Goal: Transaction & Acquisition: Purchase product/service

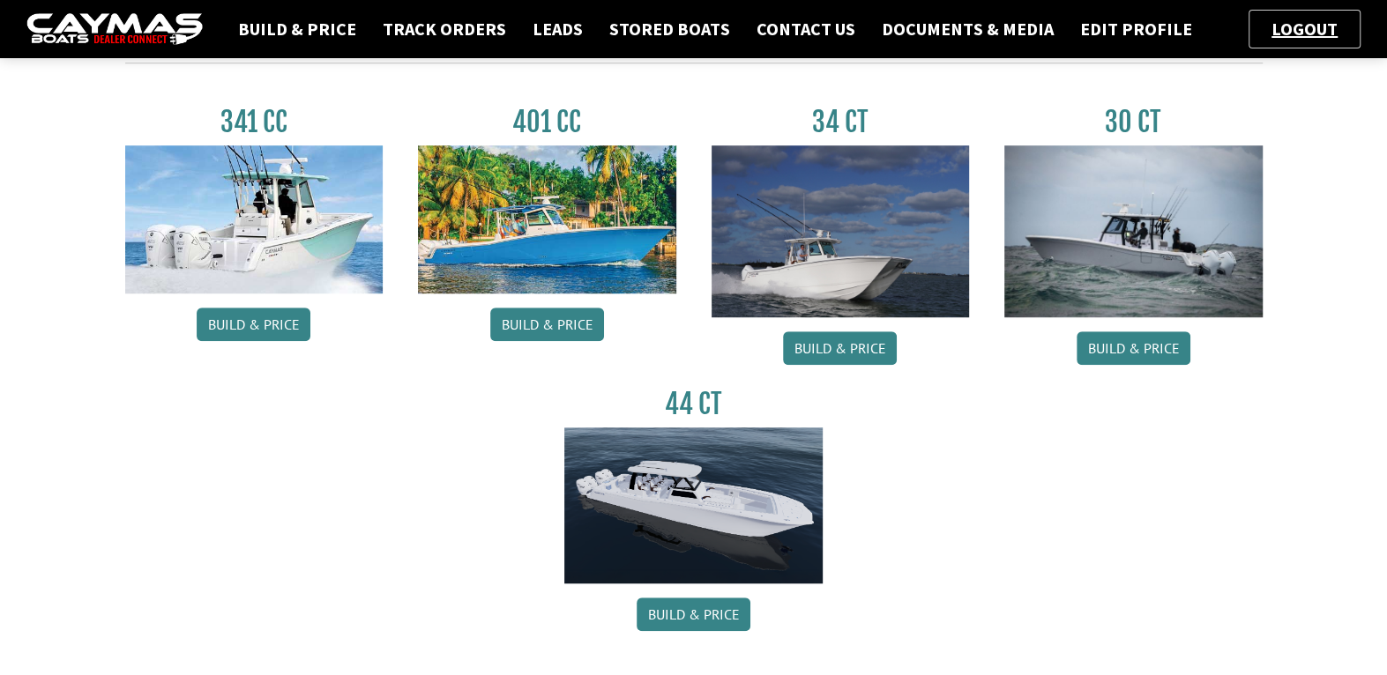
scroll to position [868, 0]
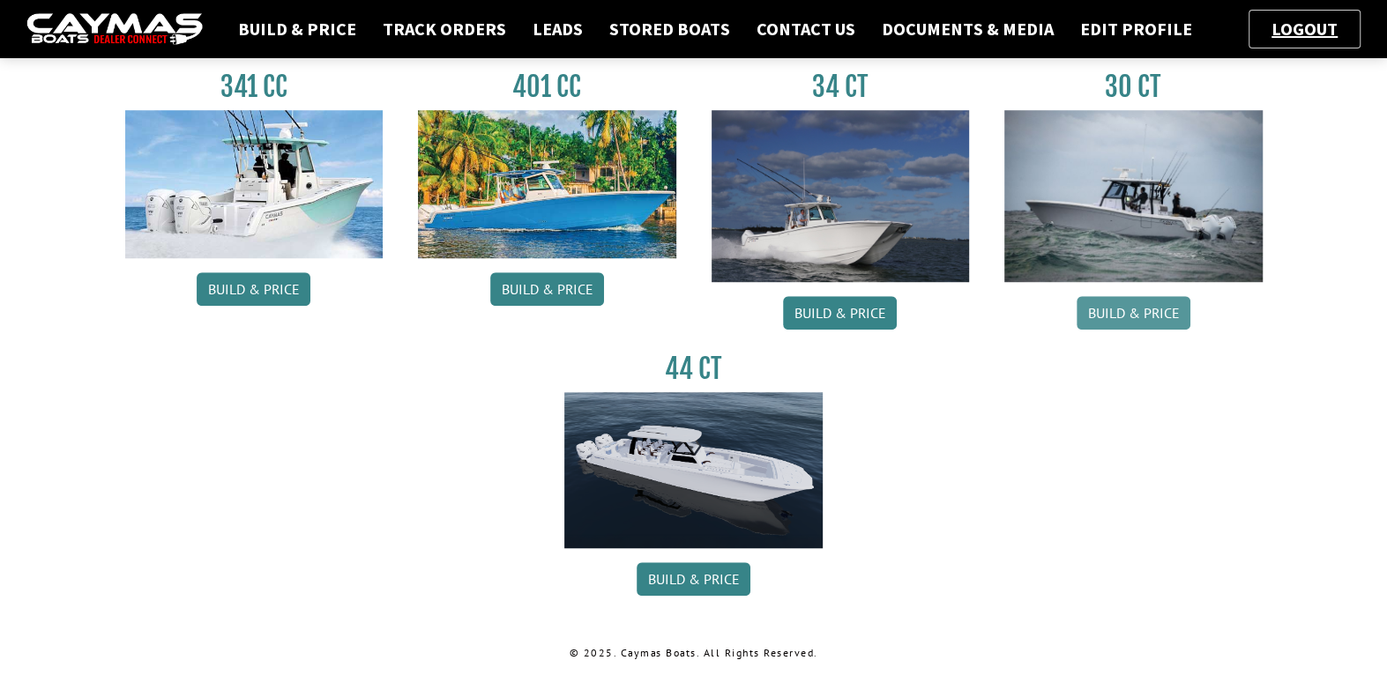
click at [1128, 312] on link "Build & Price" at bounding box center [1133, 312] width 114 height 33
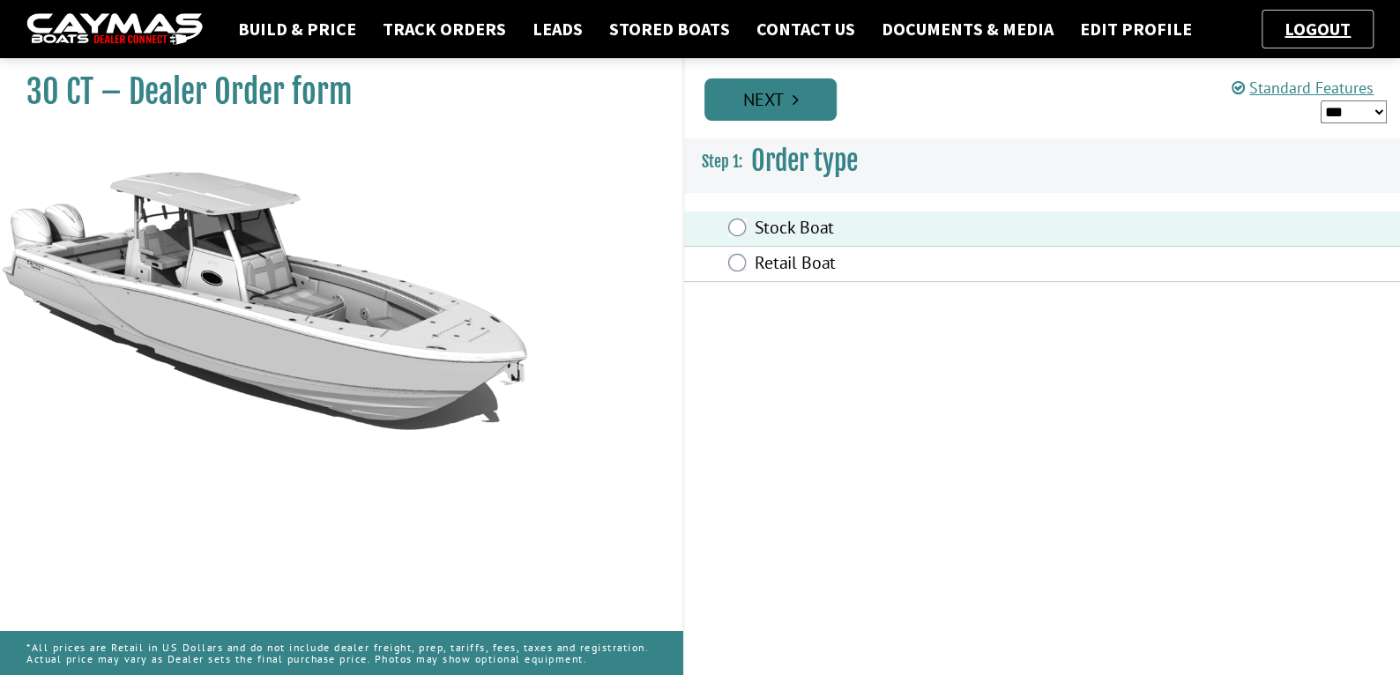
click at [734, 105] on link "Next" at bounding box center [770, 99] width 132 height 42
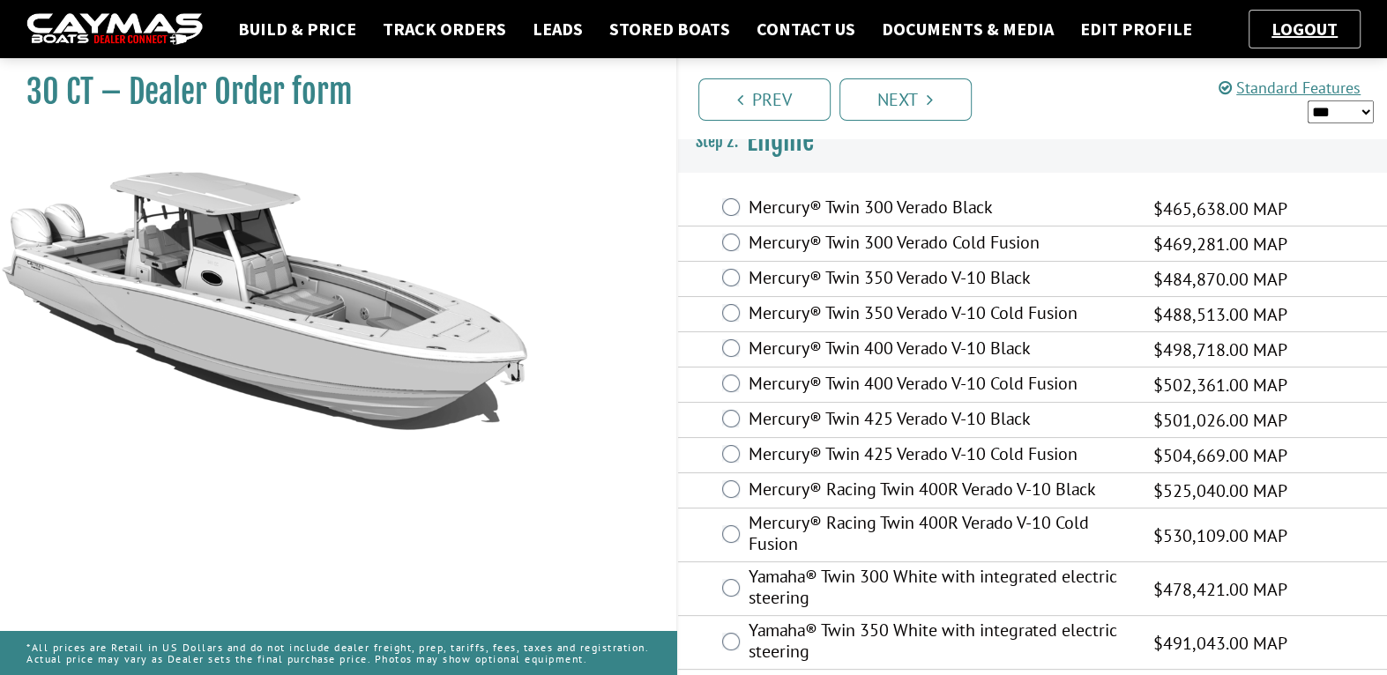
scroll to position [29, 0]
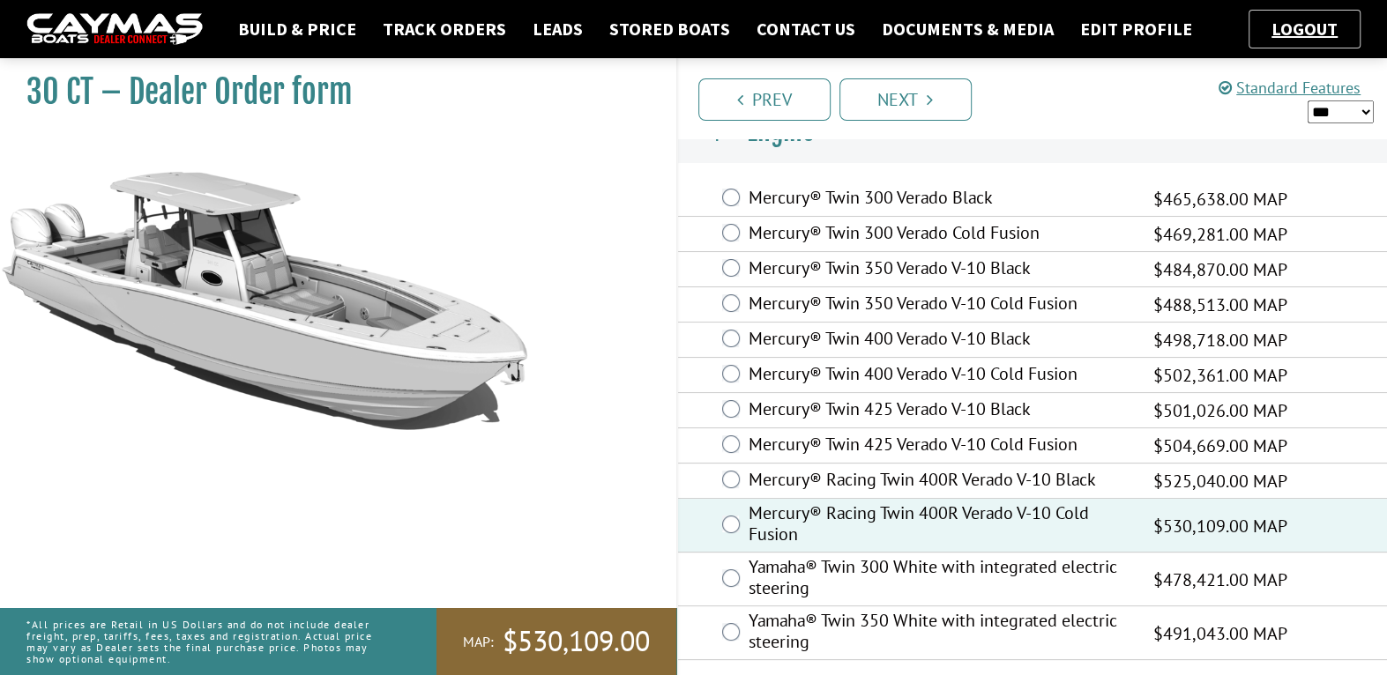
click at [740, 434] on div "Mercury® Twin 425 Verado V-10 Cold Fusion $504,669.00 MAP $328,035.00 $410,043.…" at bounding box center [1033, 445] width 710 height 35
click at [888, 108] on link "Next" at bounding box center [905, 99] width 132 height 42
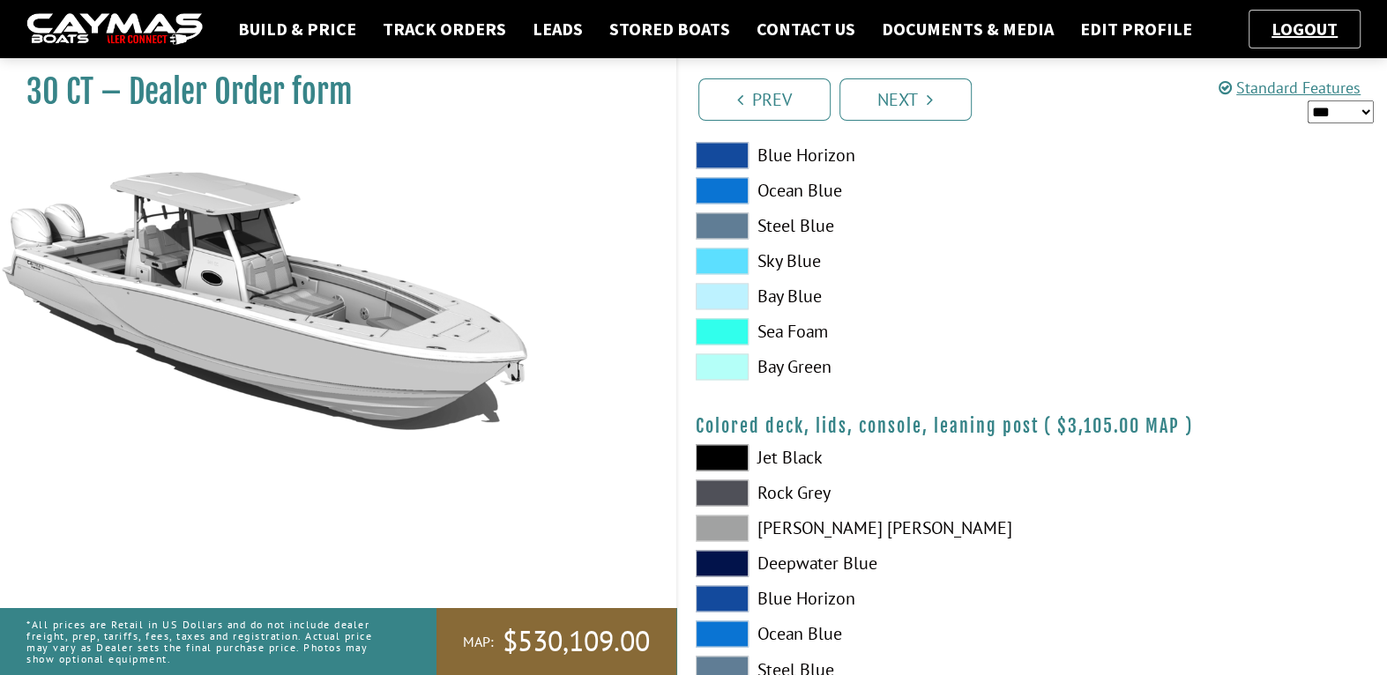
scroll to position [2088, 0]
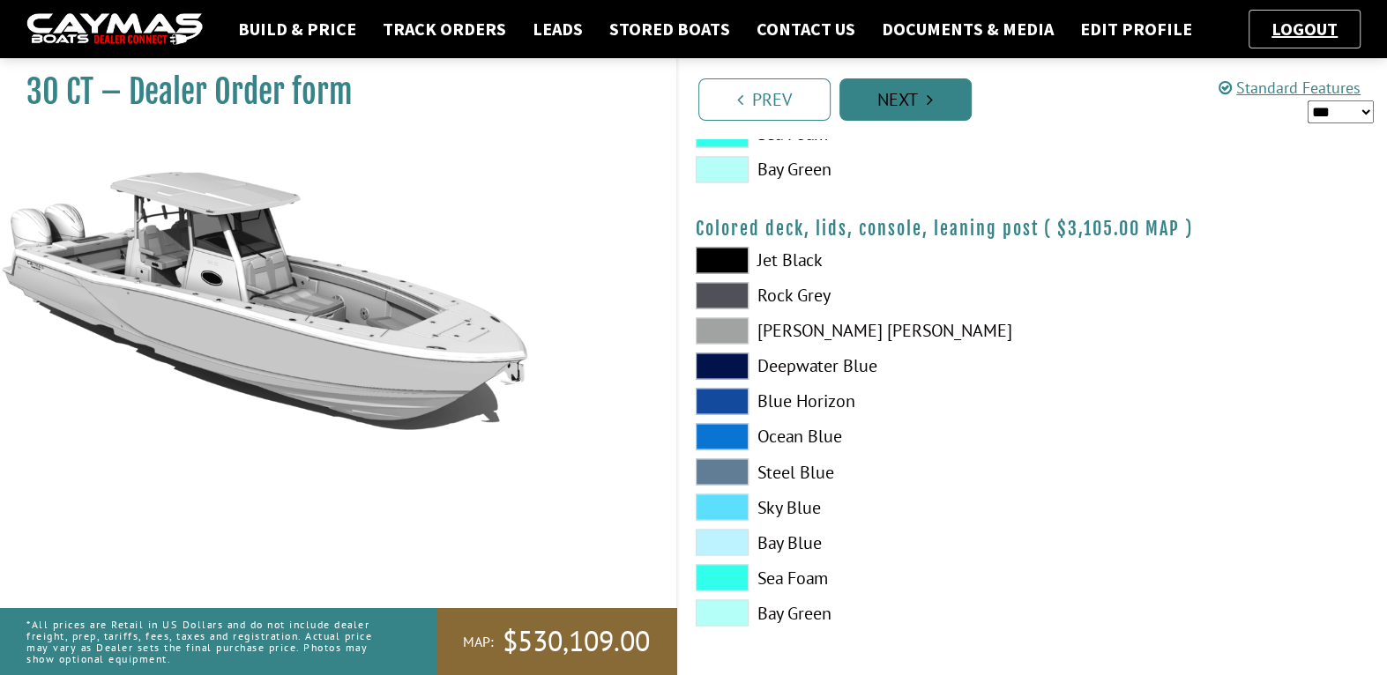
click at [939, 93] on link "Next" at bounding box center [905, 99] width 132 height 42
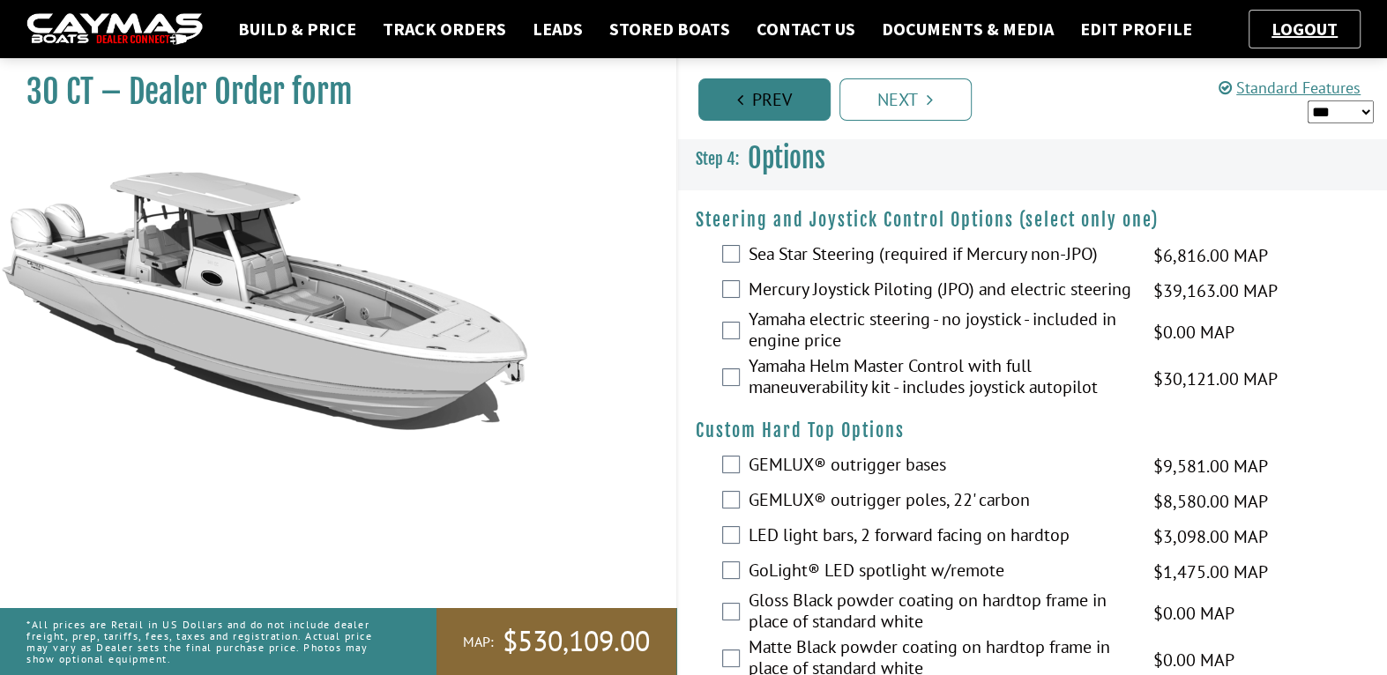
click at [776, 111] on link "Prev" at bounding box center [764, 99] width 132 height 42
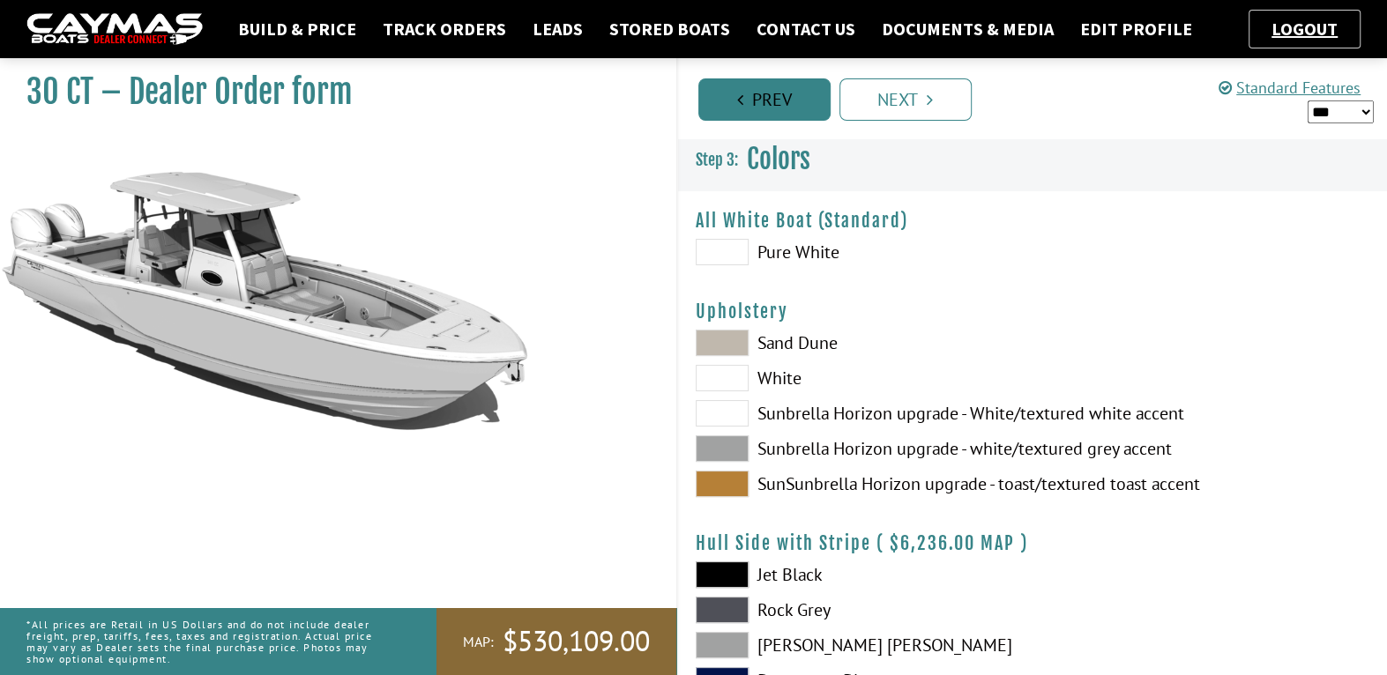
click at [776, 111] on link "Prev" at bounding box center [764, 99] width 132 height 42
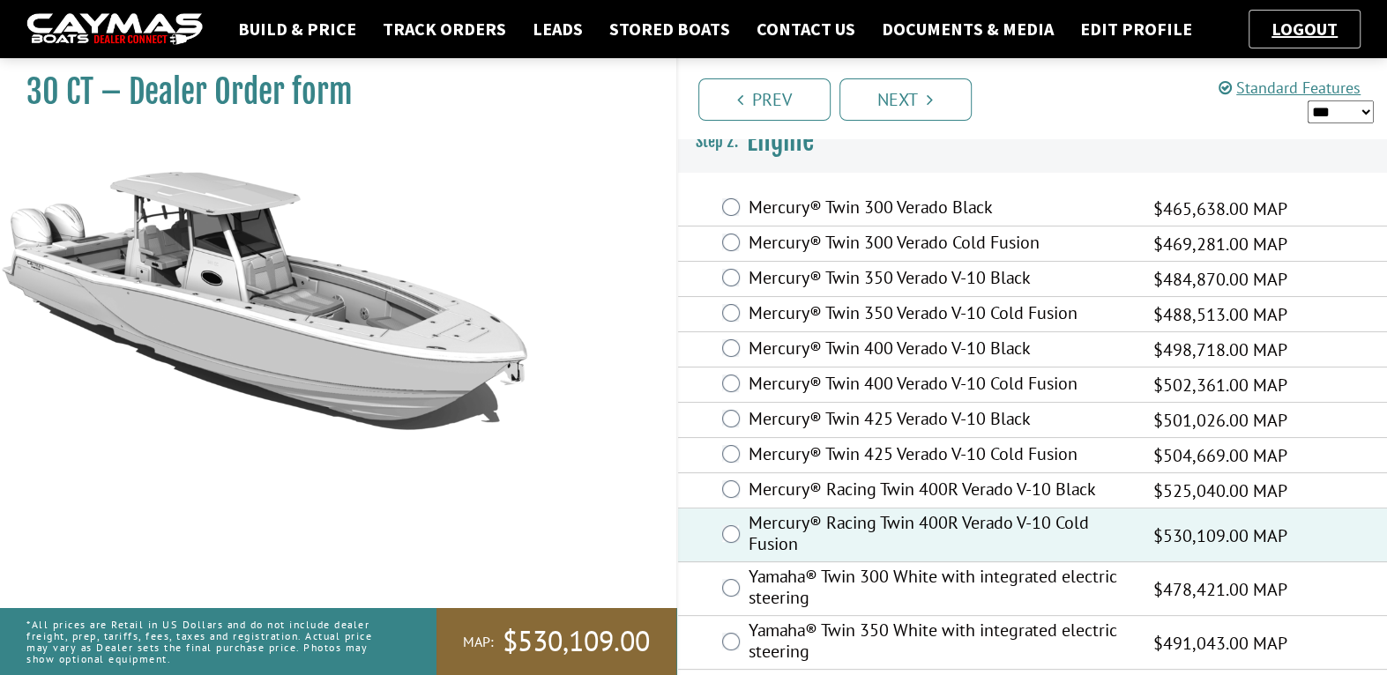
scroll to position [29, 0]
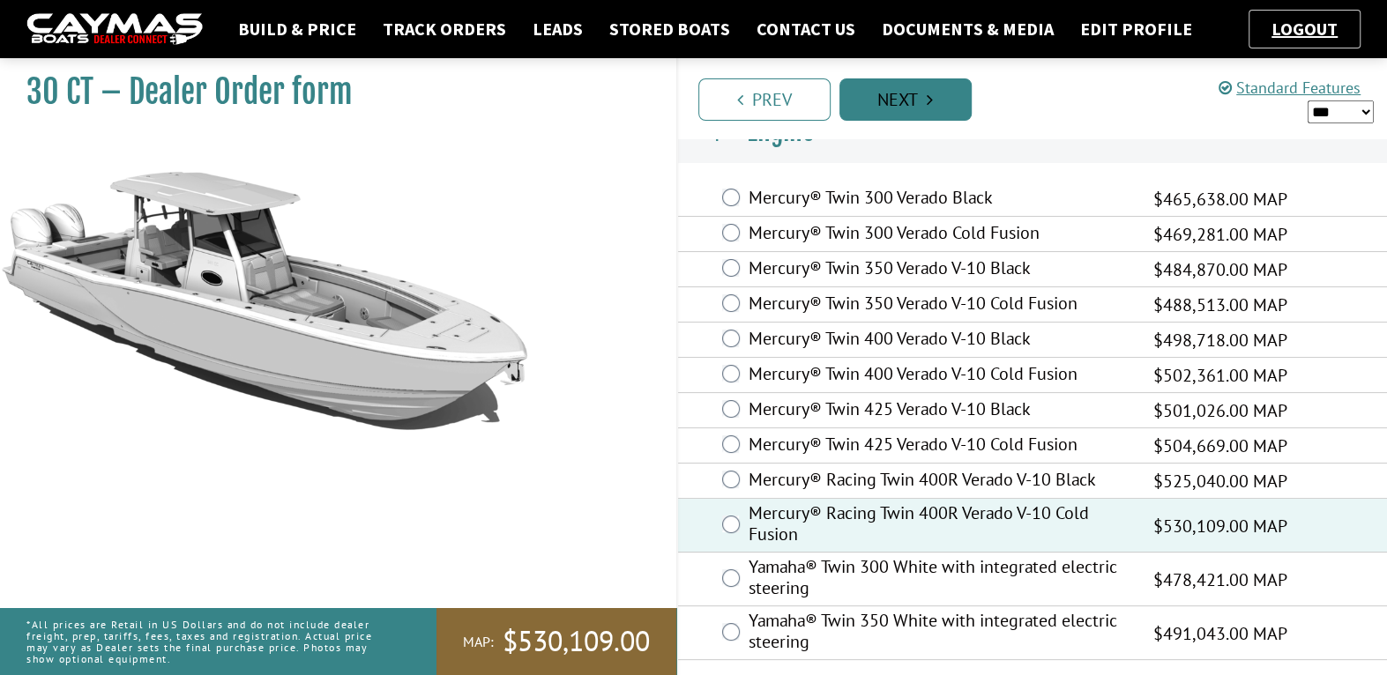
click at [911, 87] on link "Next" at bounding box center [905, 99] width 132 height 42
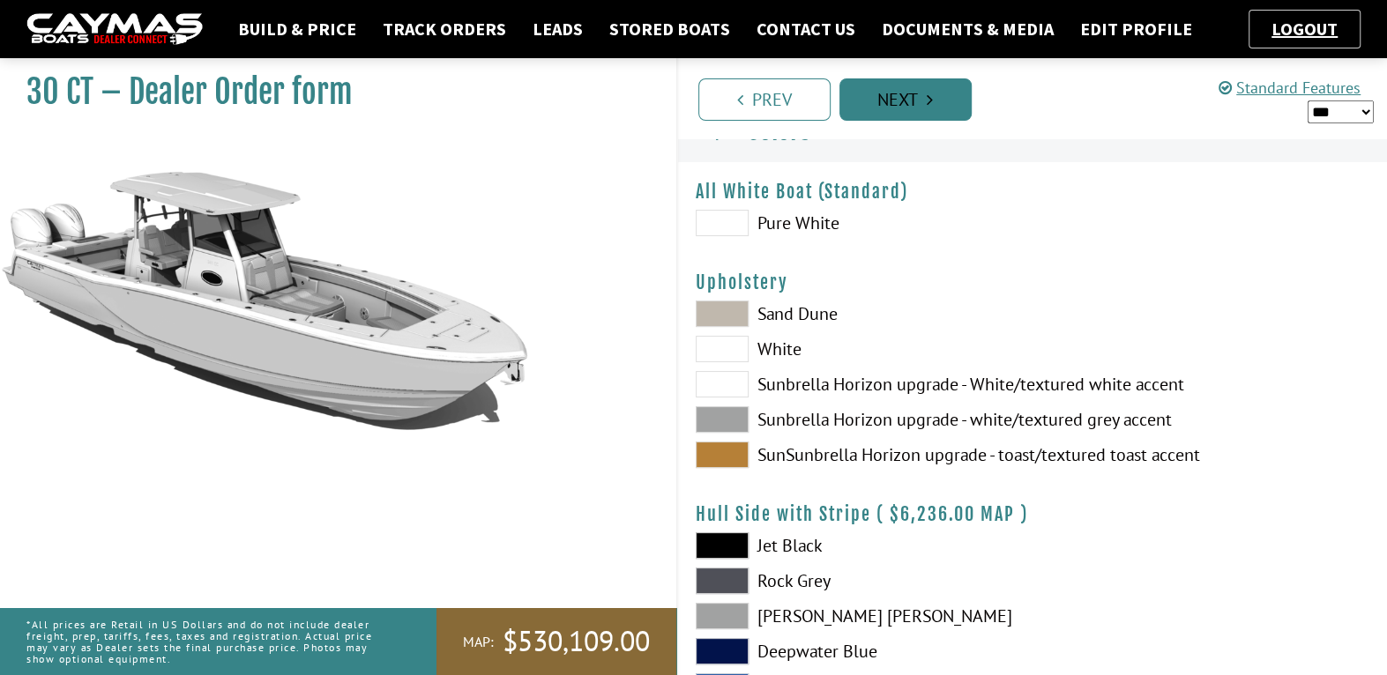
scroll to position [0, 0]
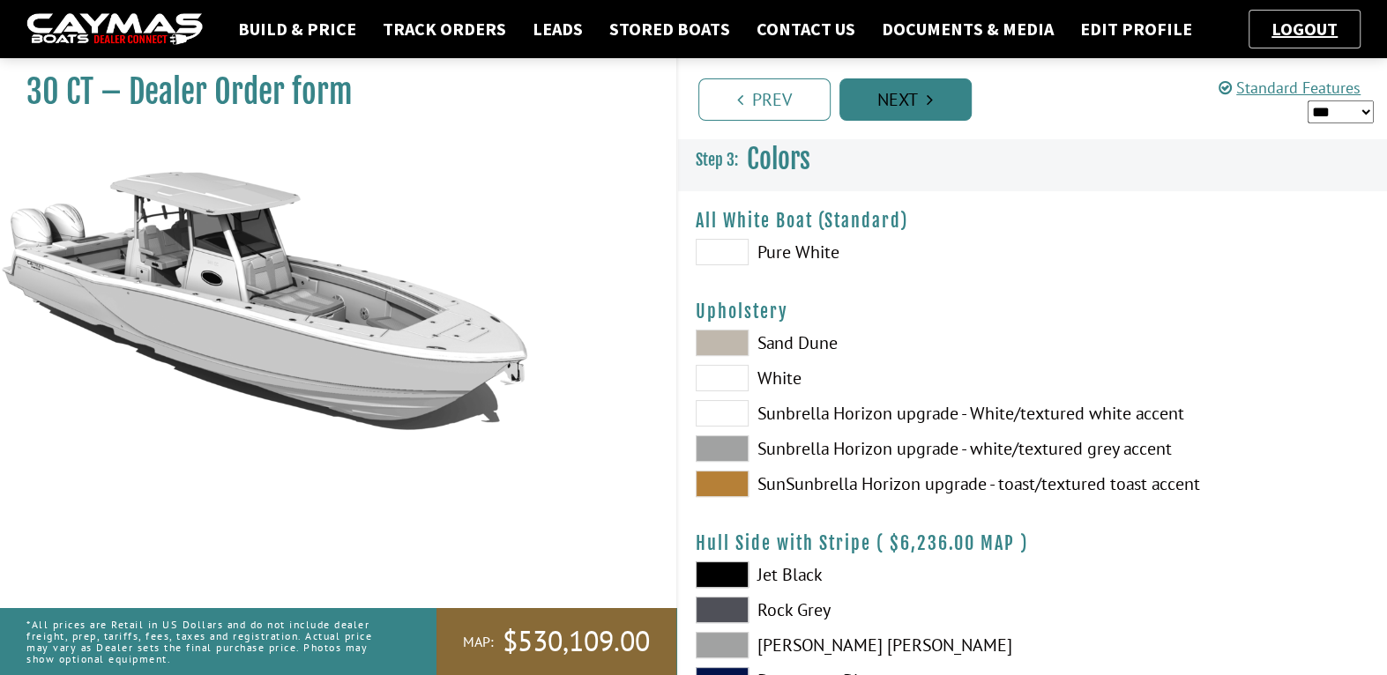
click at [907, 100] on link "Next" at bounding box center [905, 99] width 132 height 42
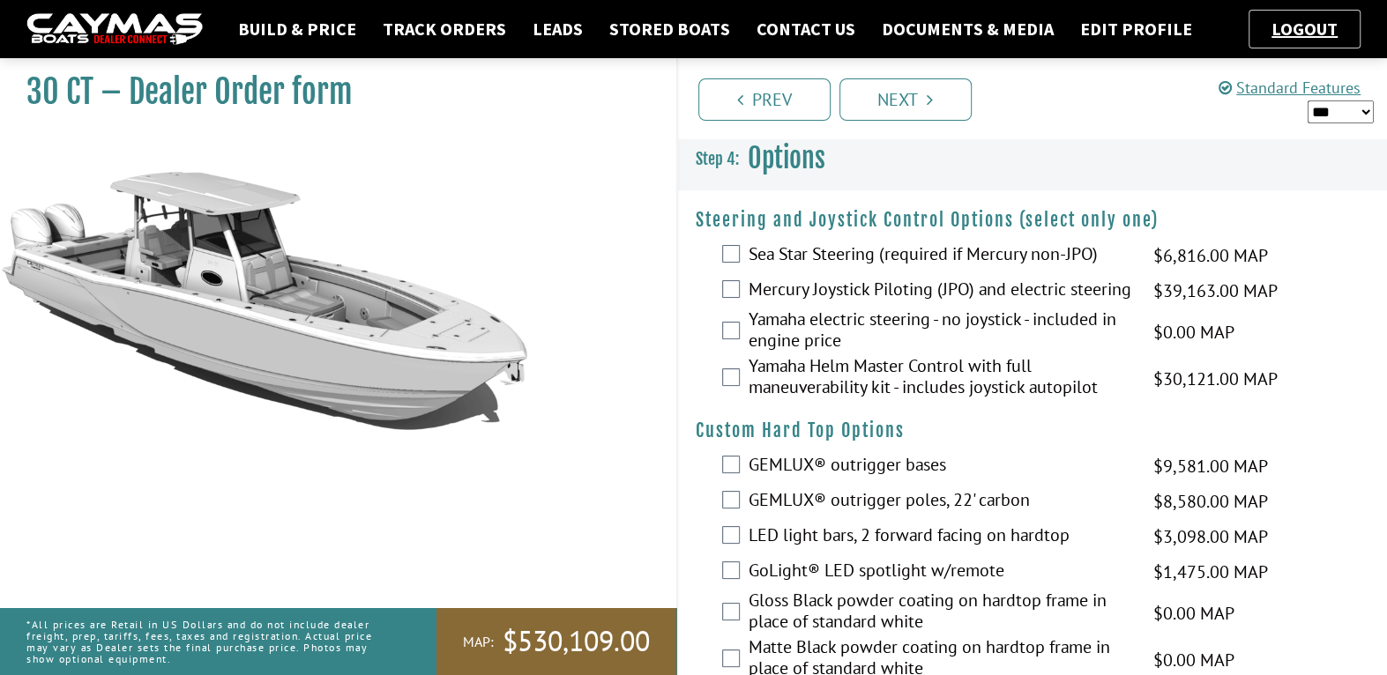
scroll to position [591, 0]
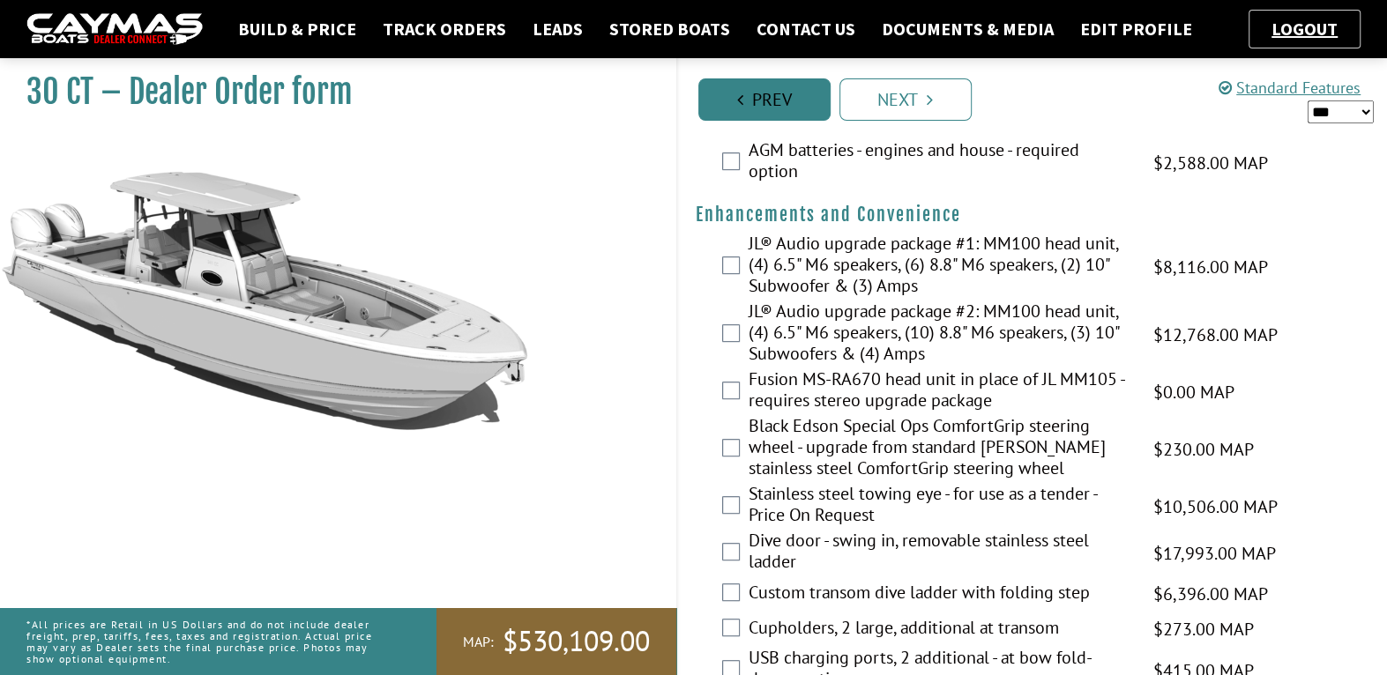
click at [798, 107] on link "Prev" at bounding box center [764, 99] width 132 height 42
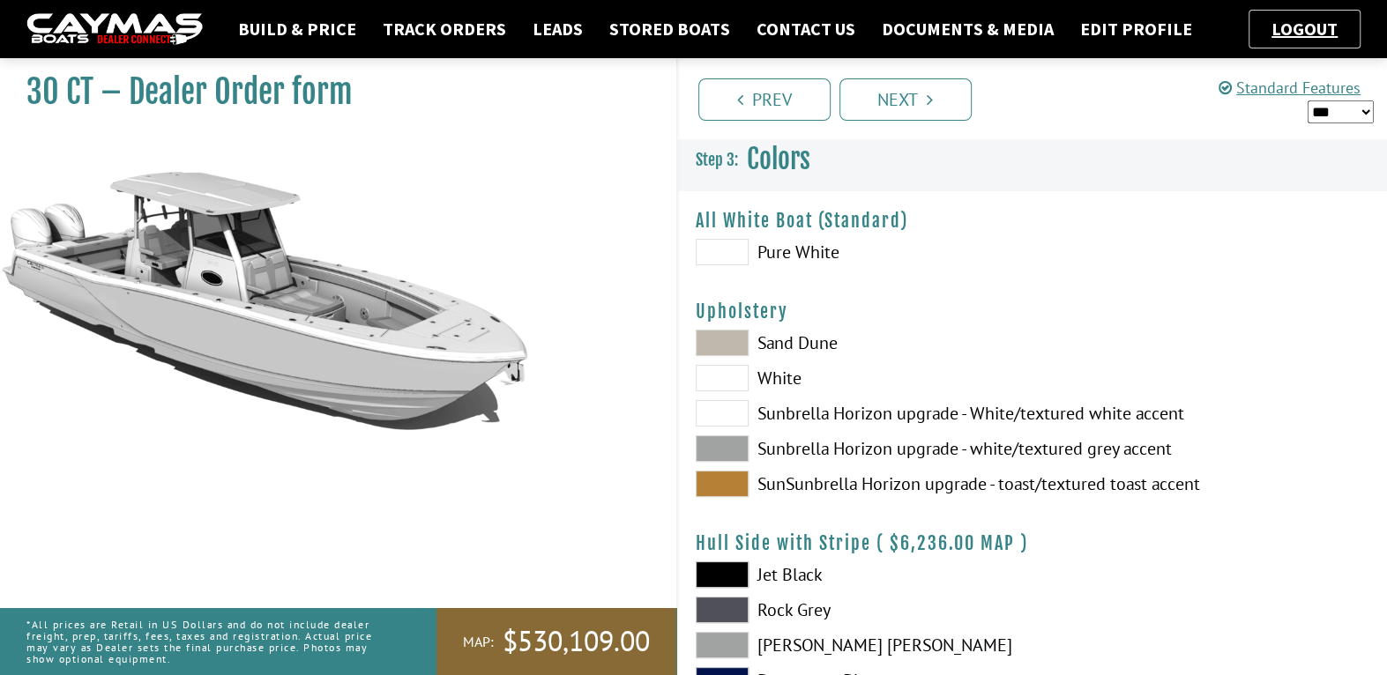
scroll to position [0, 0]
click at [766, 109] on link "Prev" at bounding box center [764, 99] width 132 height 42
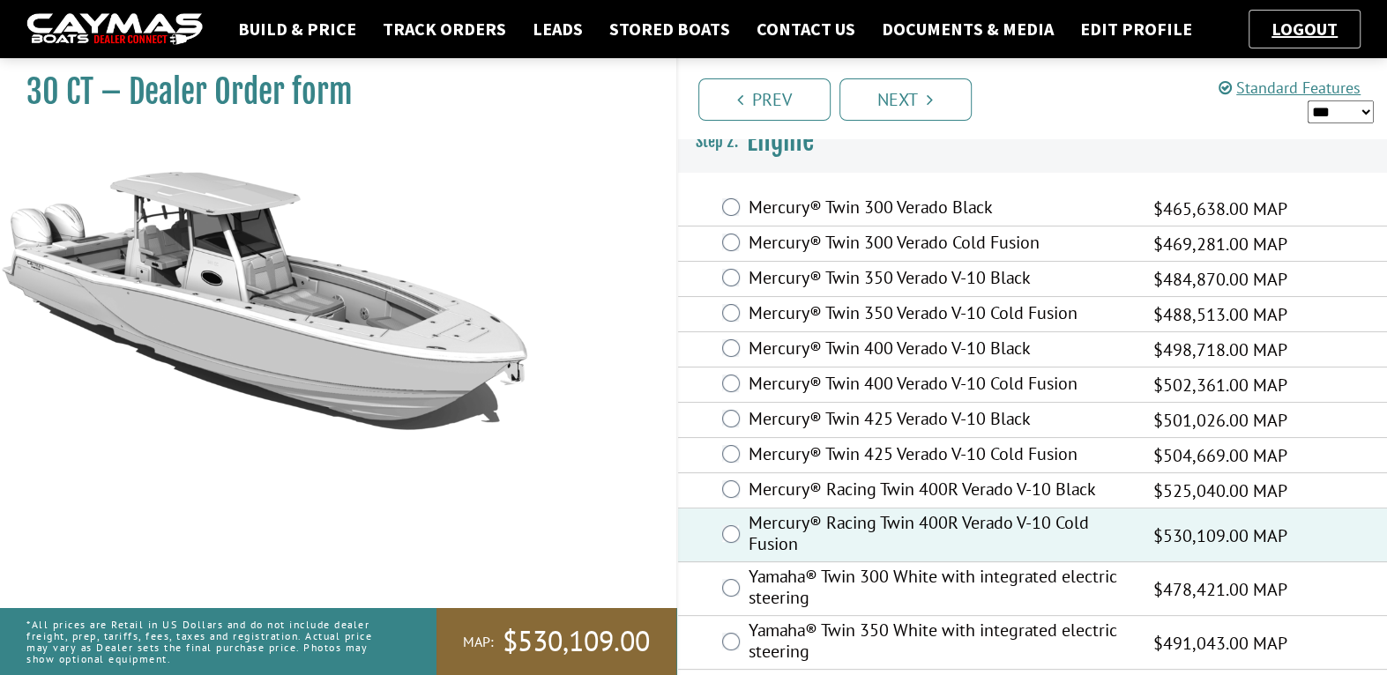
scroll to position [29, 0]
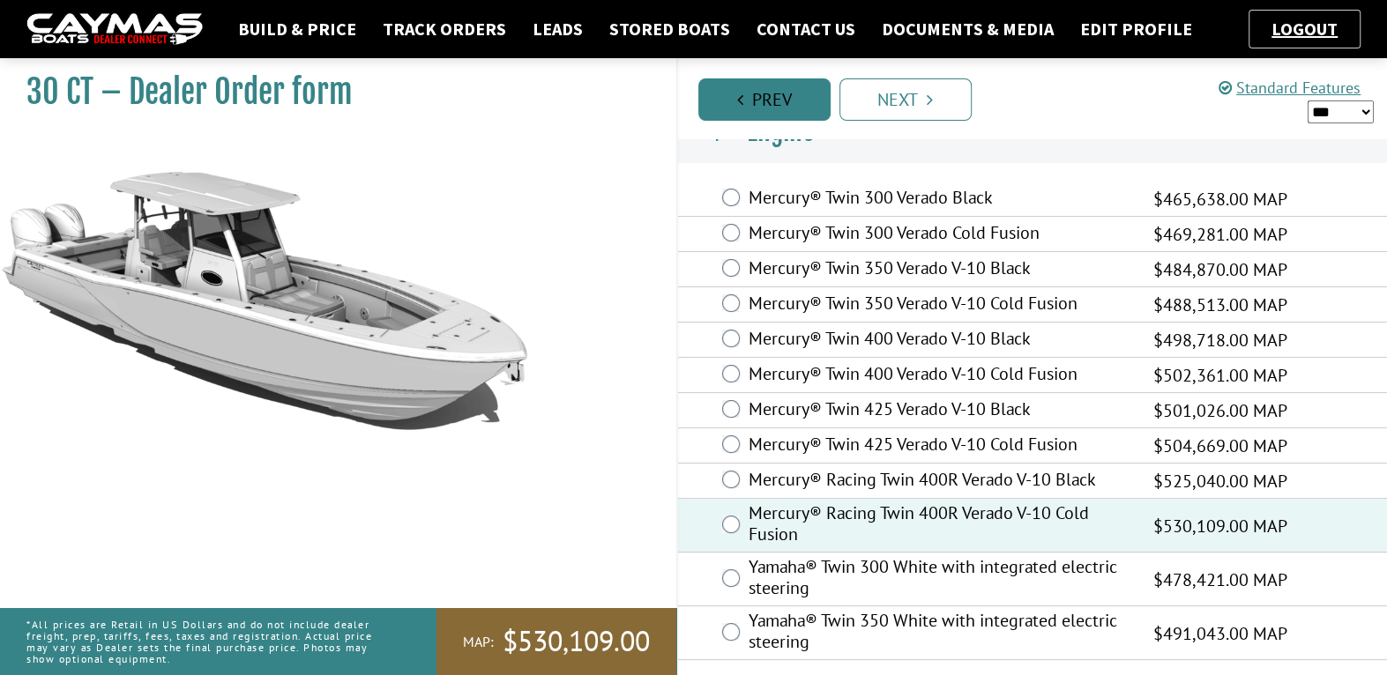
click at [764, 93] on link "Prev" at bounding box center [764, 99] width 132 height 42
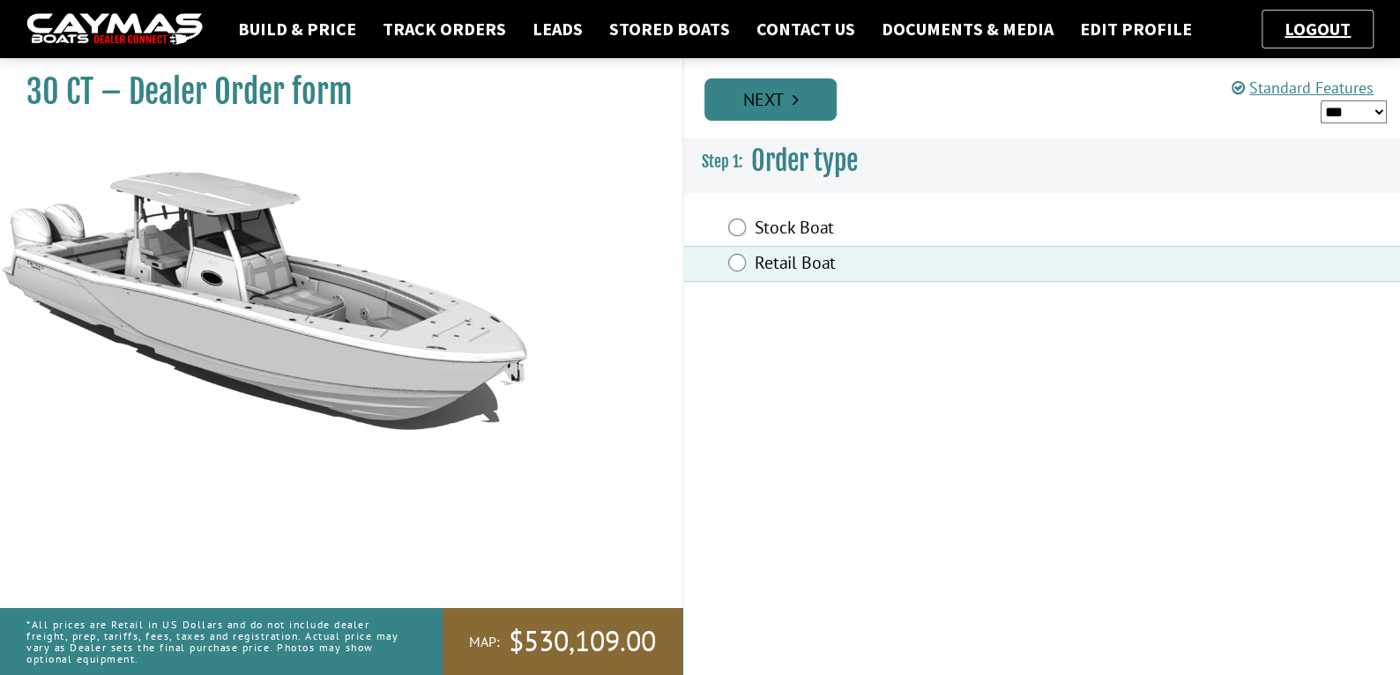
click at [796, 112] on link "Next" at bounding box center [770, 99] width 132 height 42
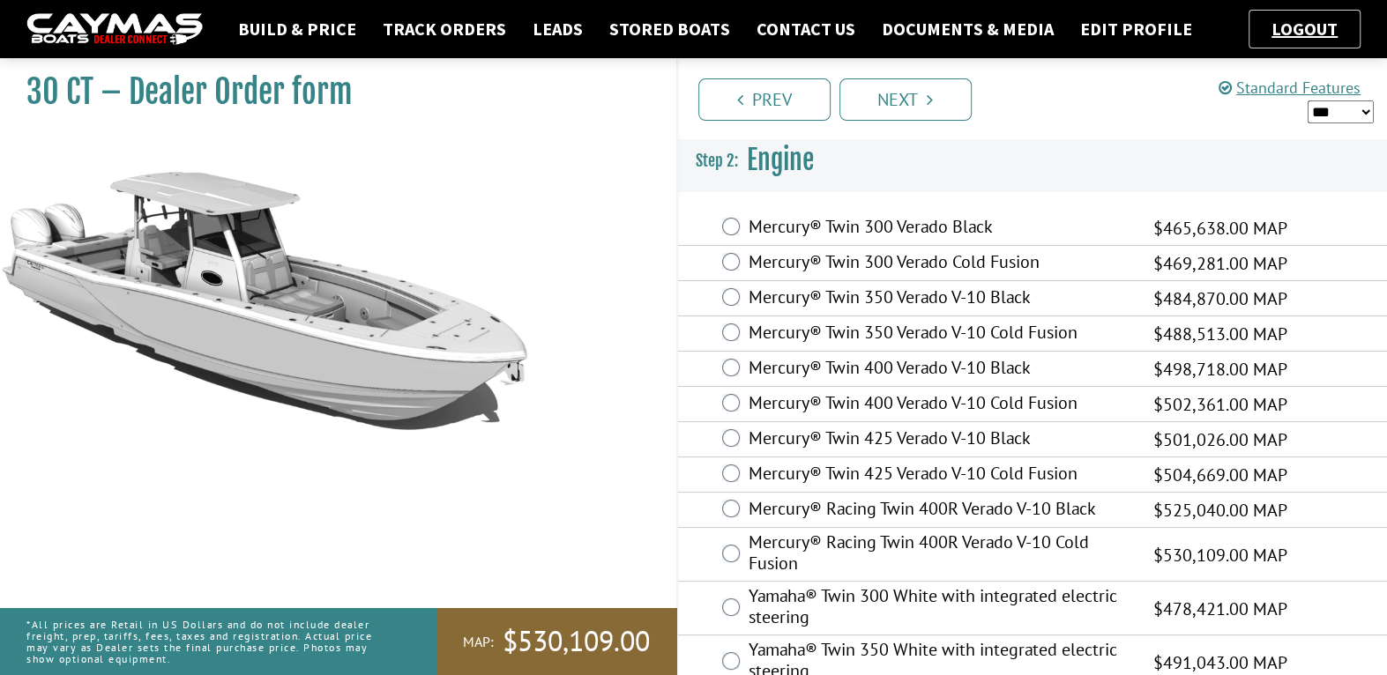
click at [1349, 110] on select "*** ****** ******" at bounding box center [1340, 111] width 66 height 23
click at [1335, 109] on select "*** ****** ******" at bounding box center [1340, 111] width 66 height 23
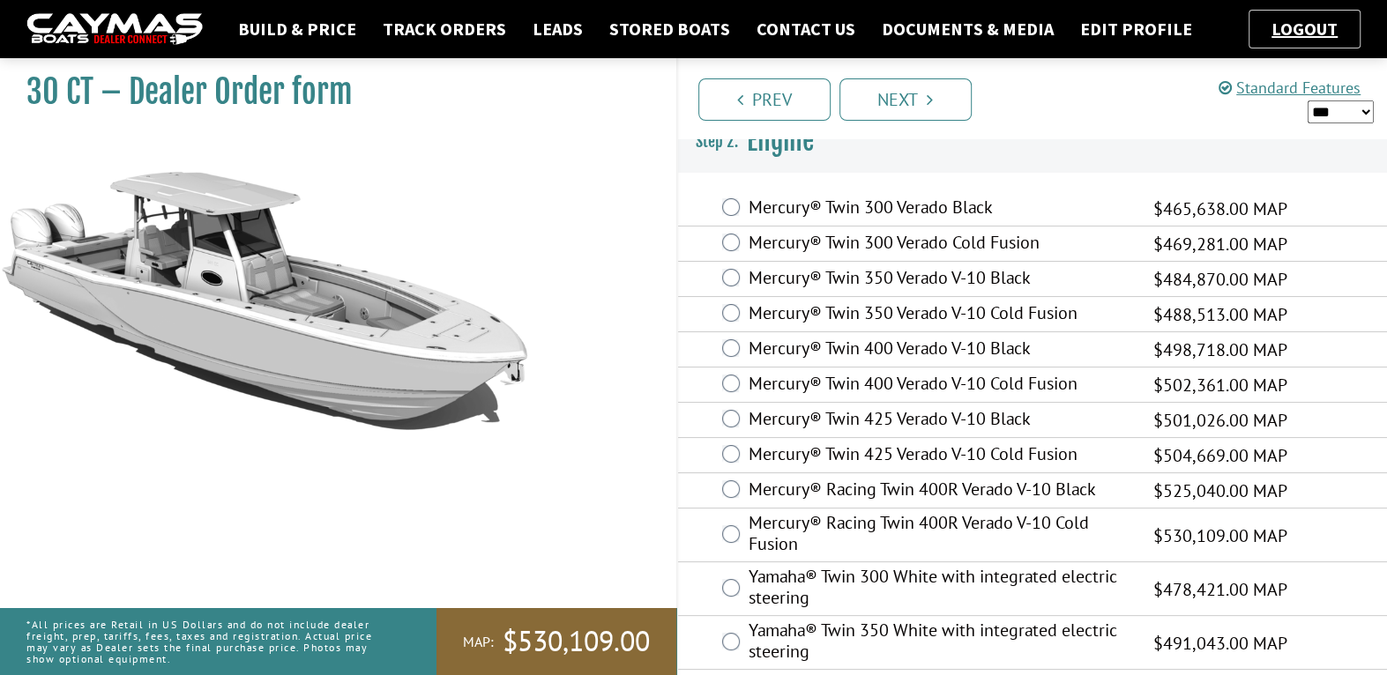
scroll to position [29, 0]
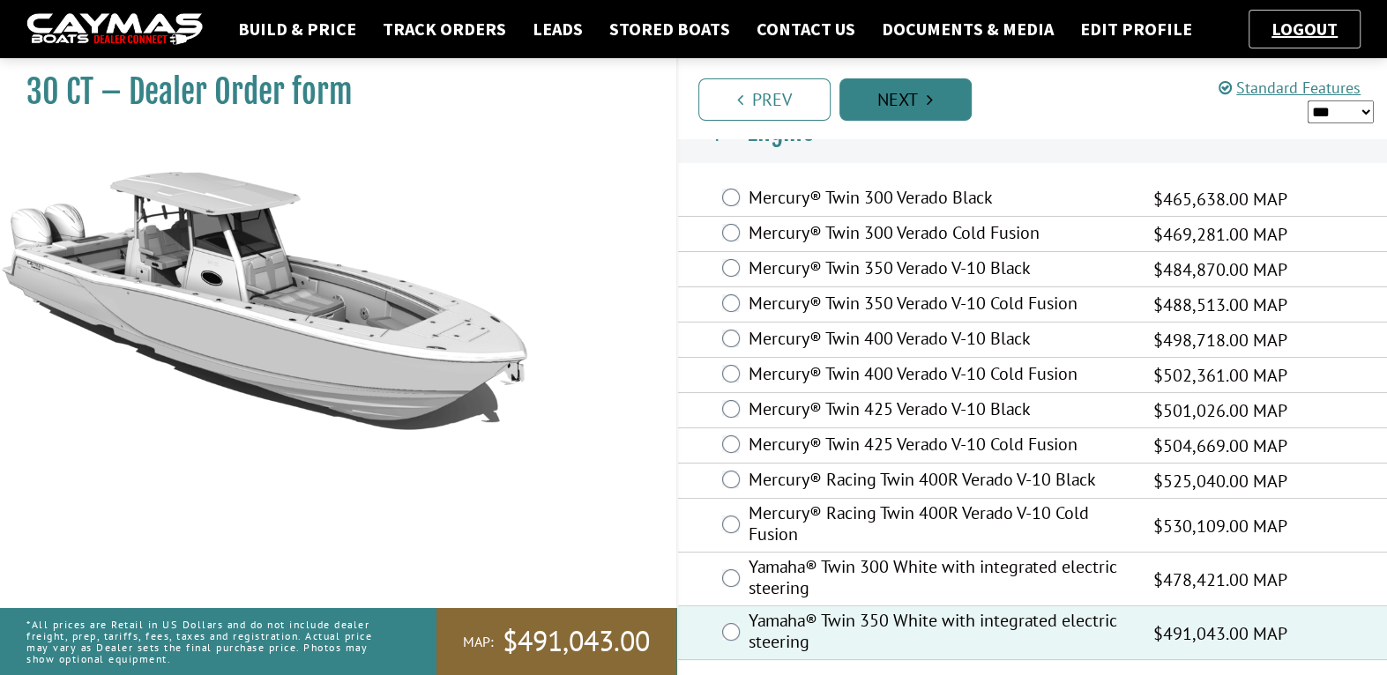
click at [913, 98] on link "Next" at bounding box center [905, 99] width 132 height 42
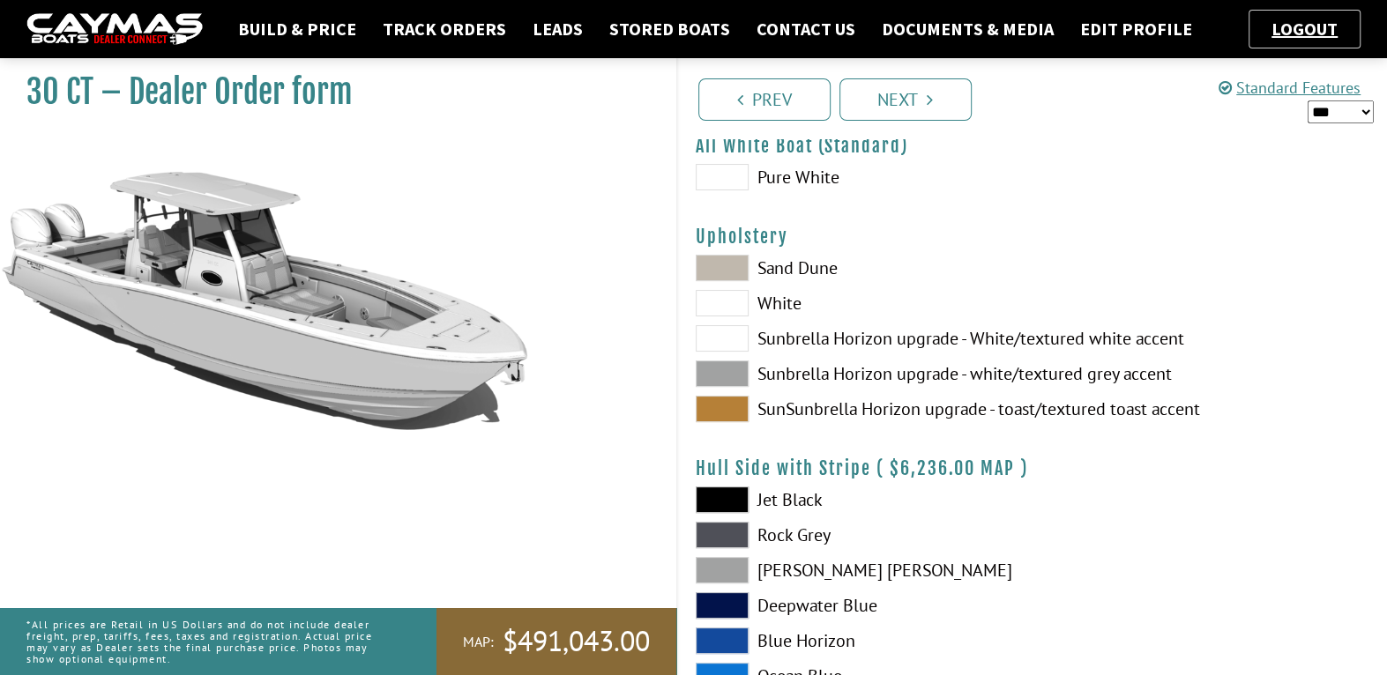
scroll to position [0, 0]
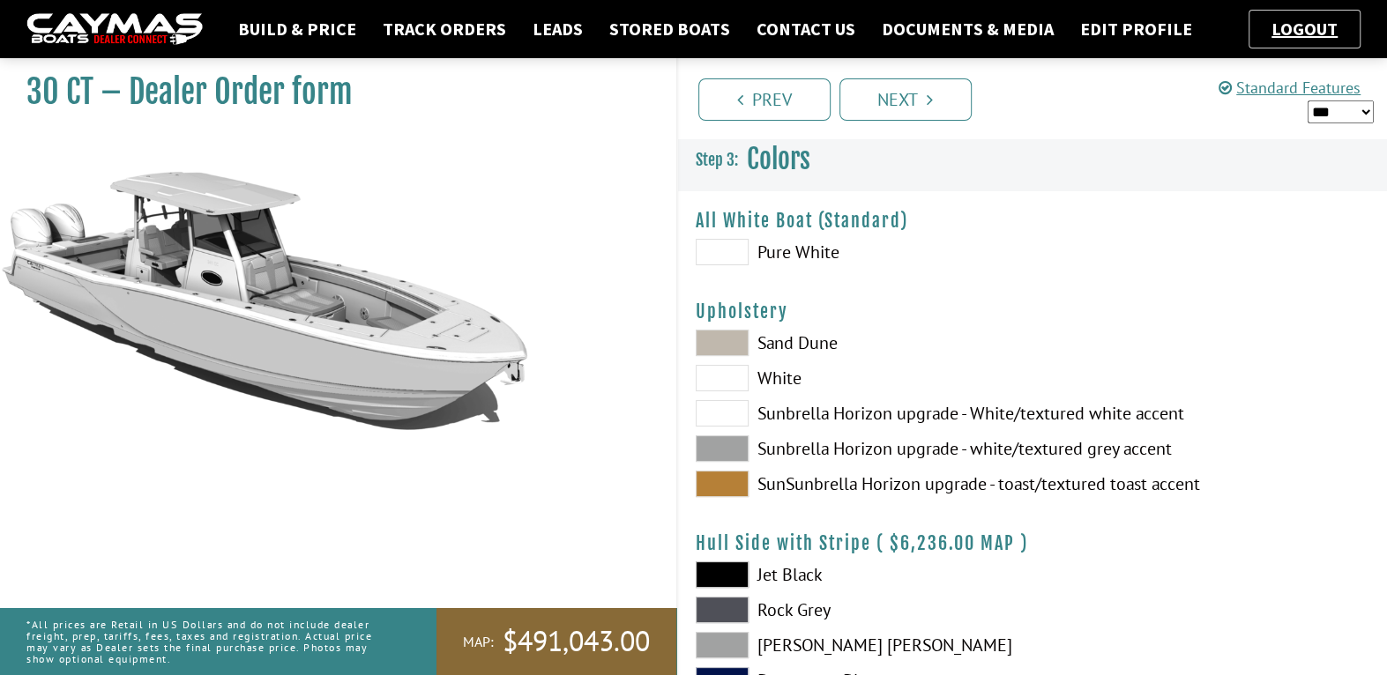
click at [730, 257] on span at bounding box center [721, 252] width 53 height 26
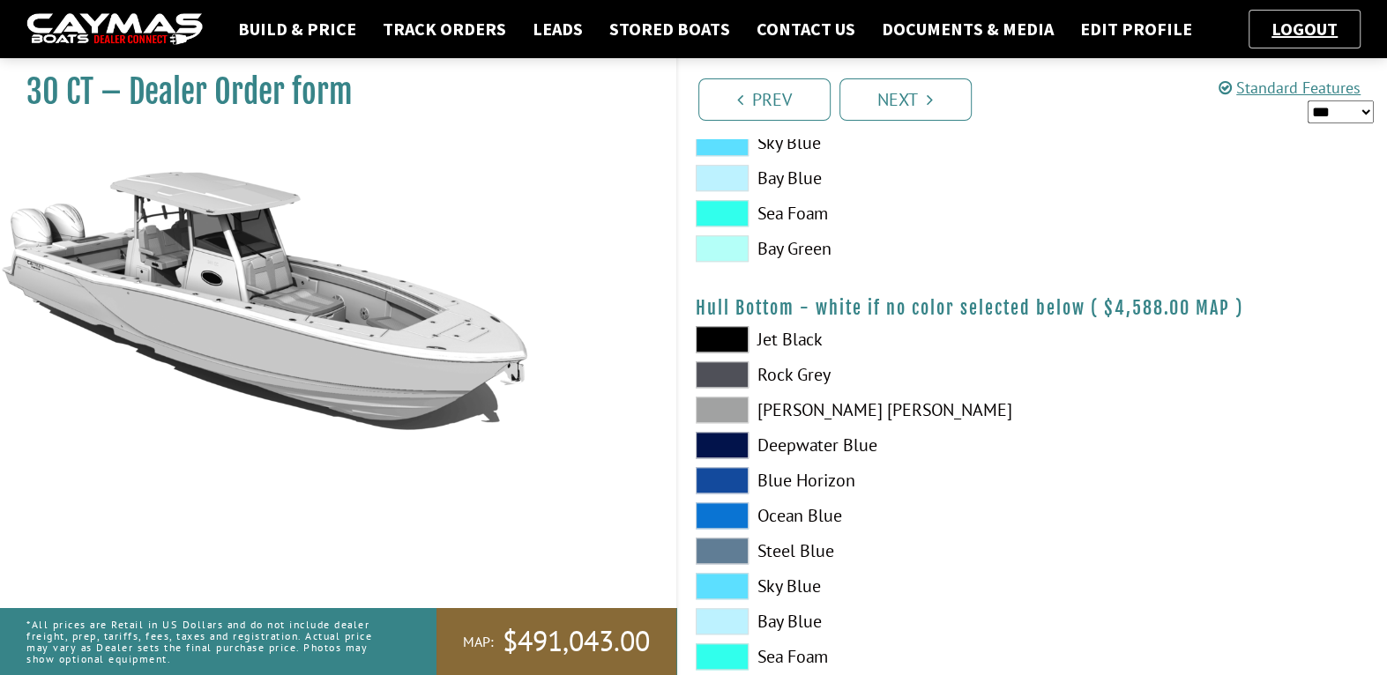
scroll to position [1119, 0]
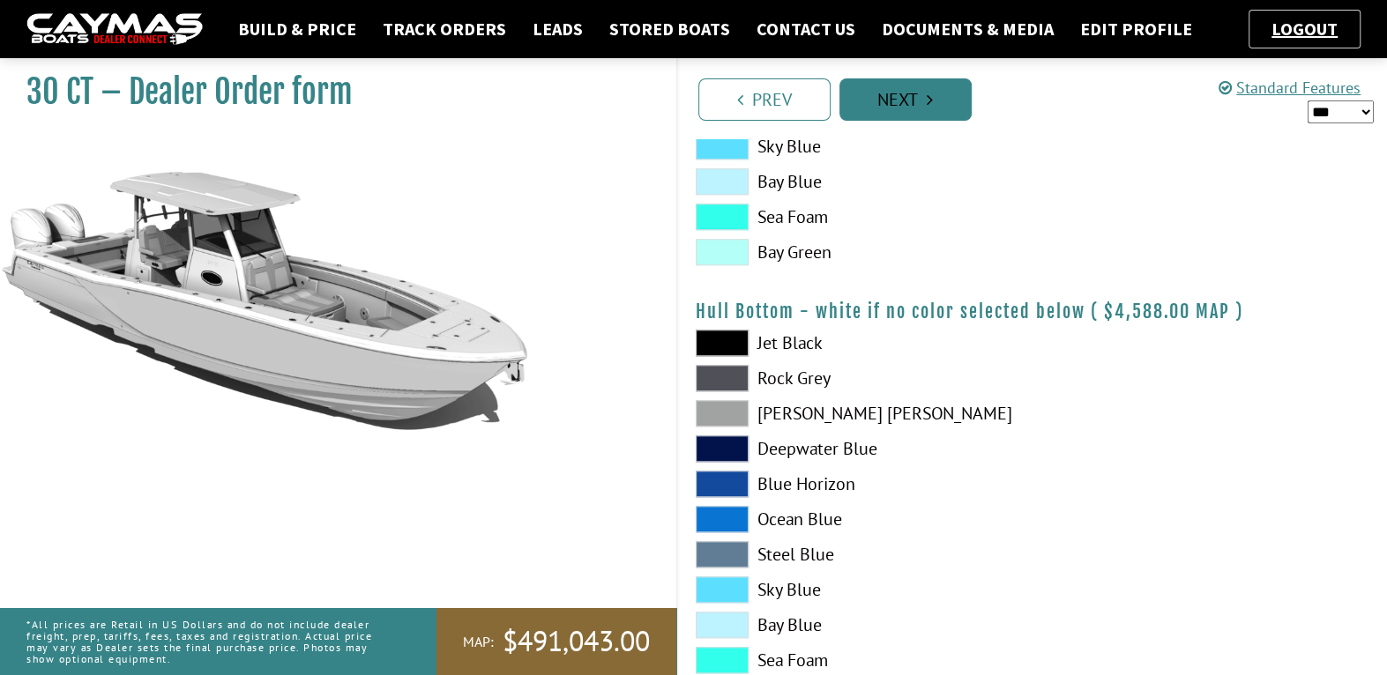
click at [911, 78] on link "Next" at bounding box center [905, 99] width 132 height 42
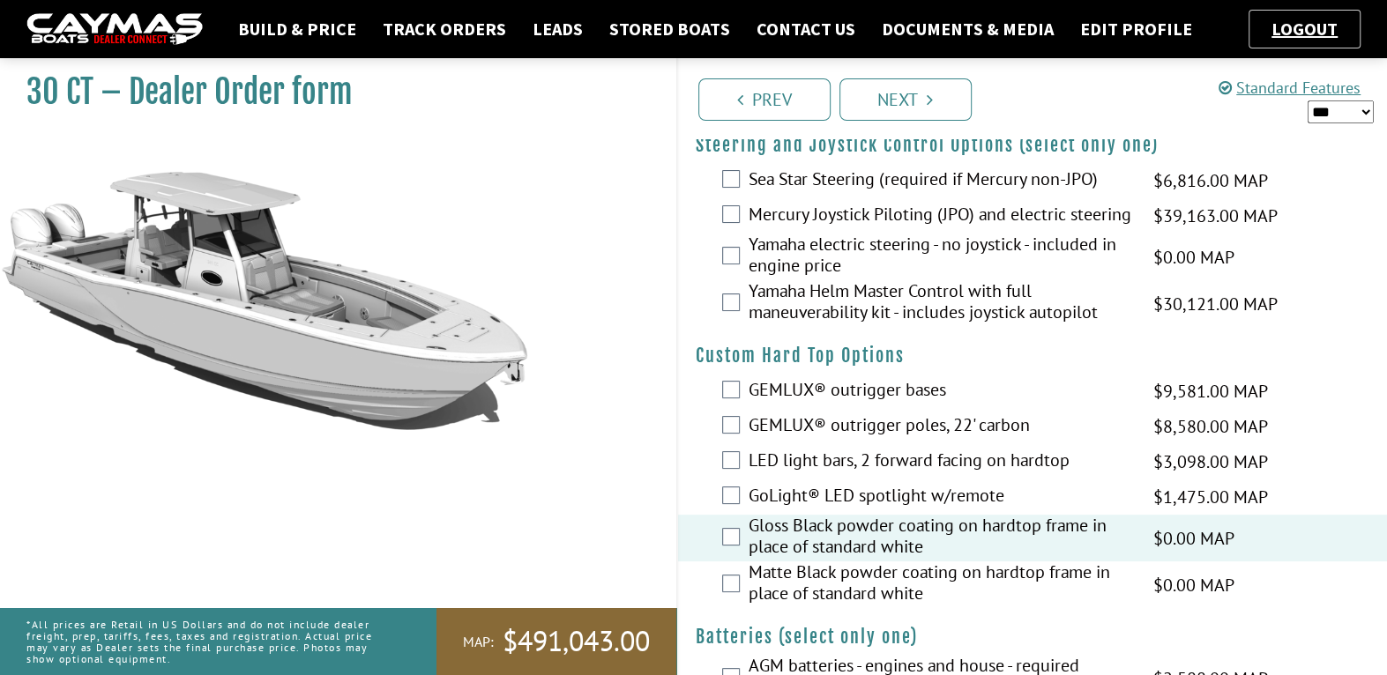
scroll to position [0, 0]
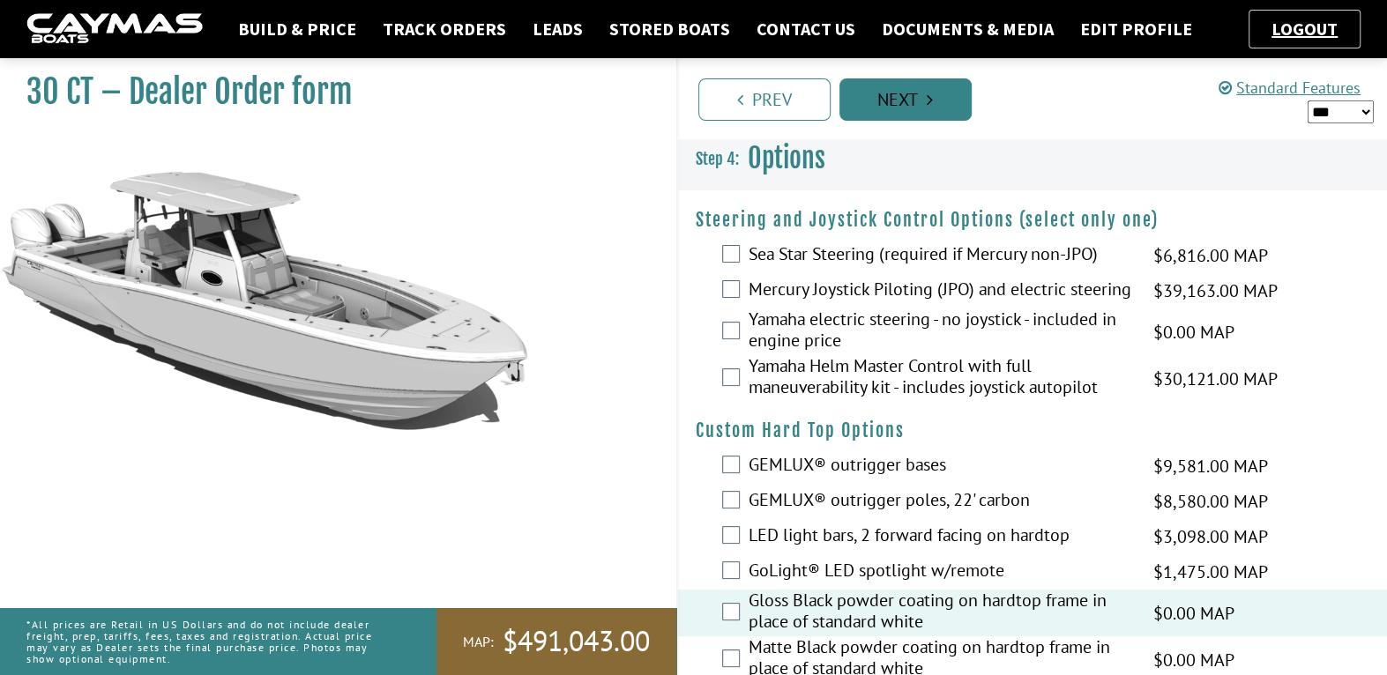
click at [906, 113] on link "Next" at bounding box center [905, 99] width 132 height 42
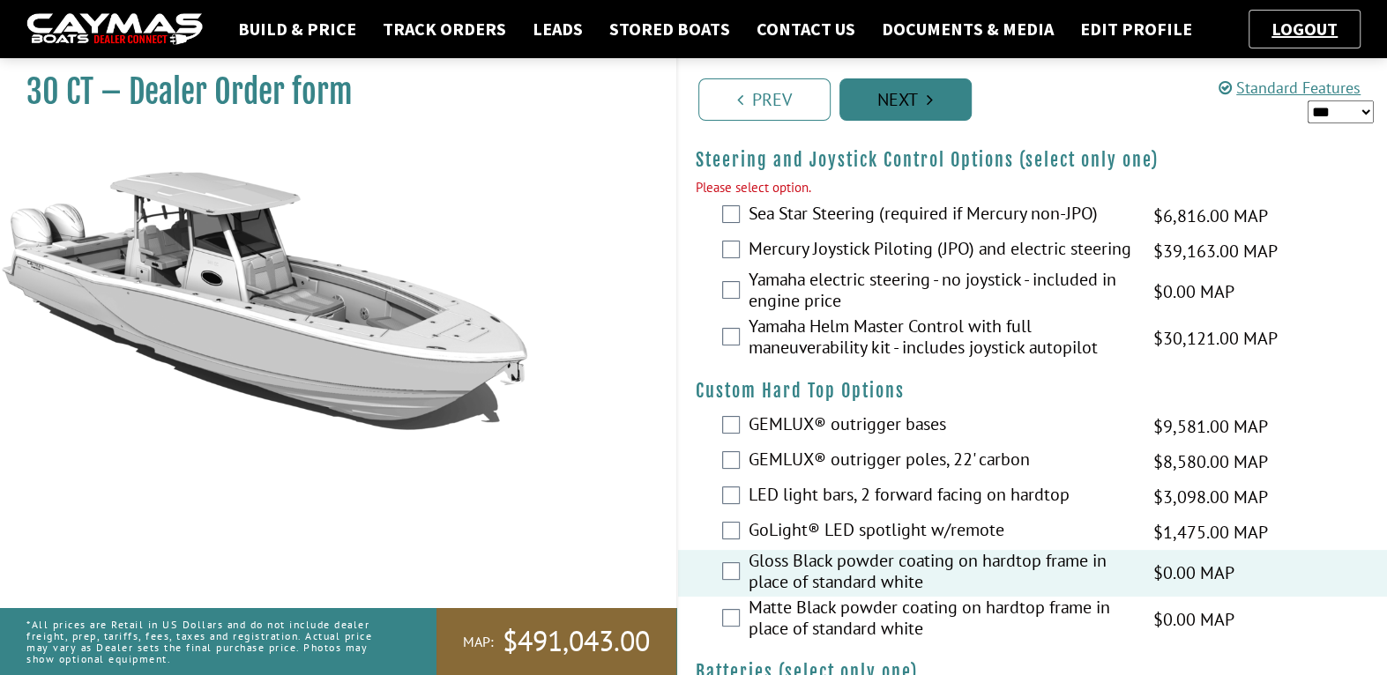
scroll to position [62, 0]
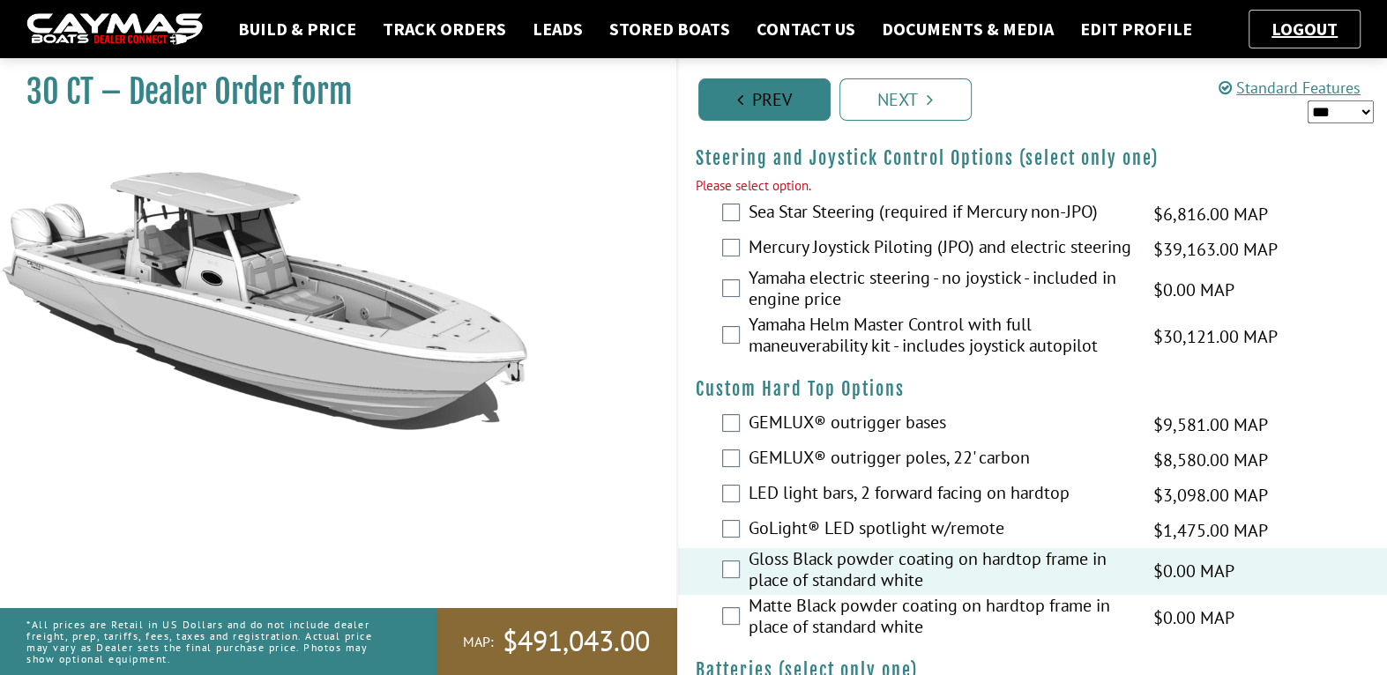
click at [749, 111] on link "Prev" at bounding box center [764, 99] width 132 height 42
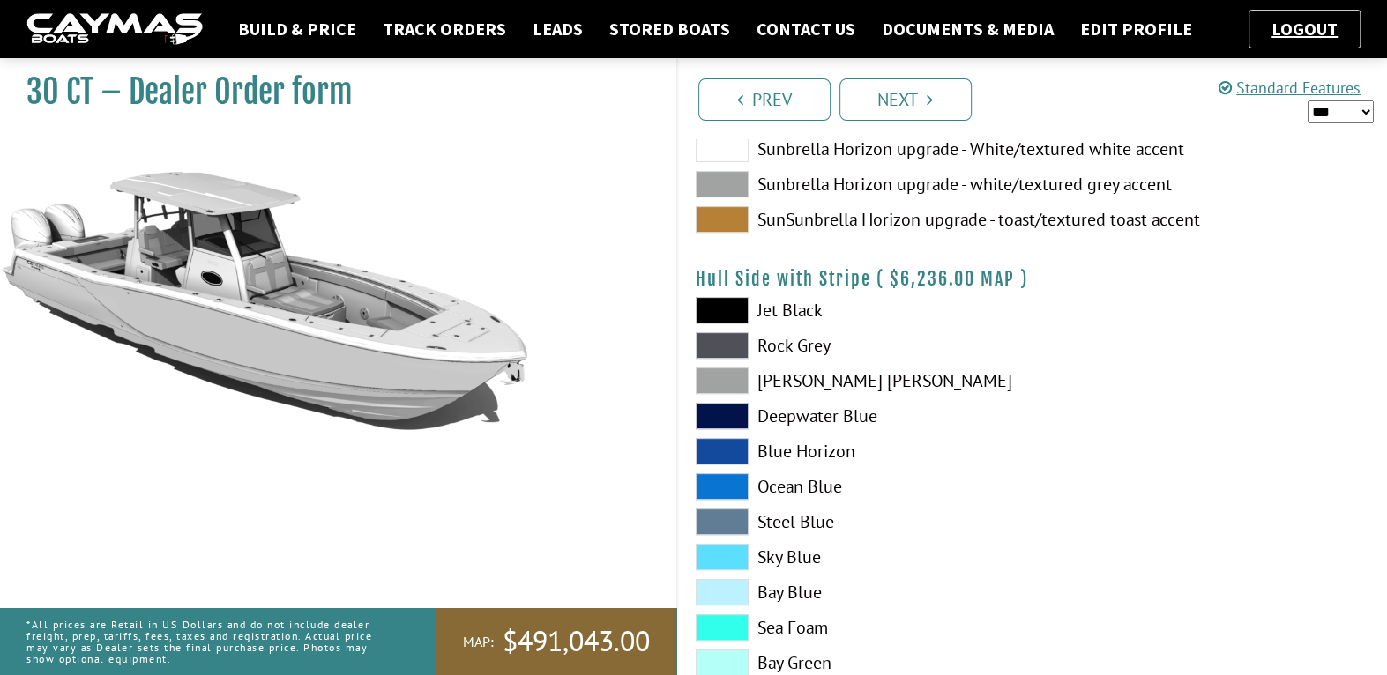
scroll to position [94, 0]
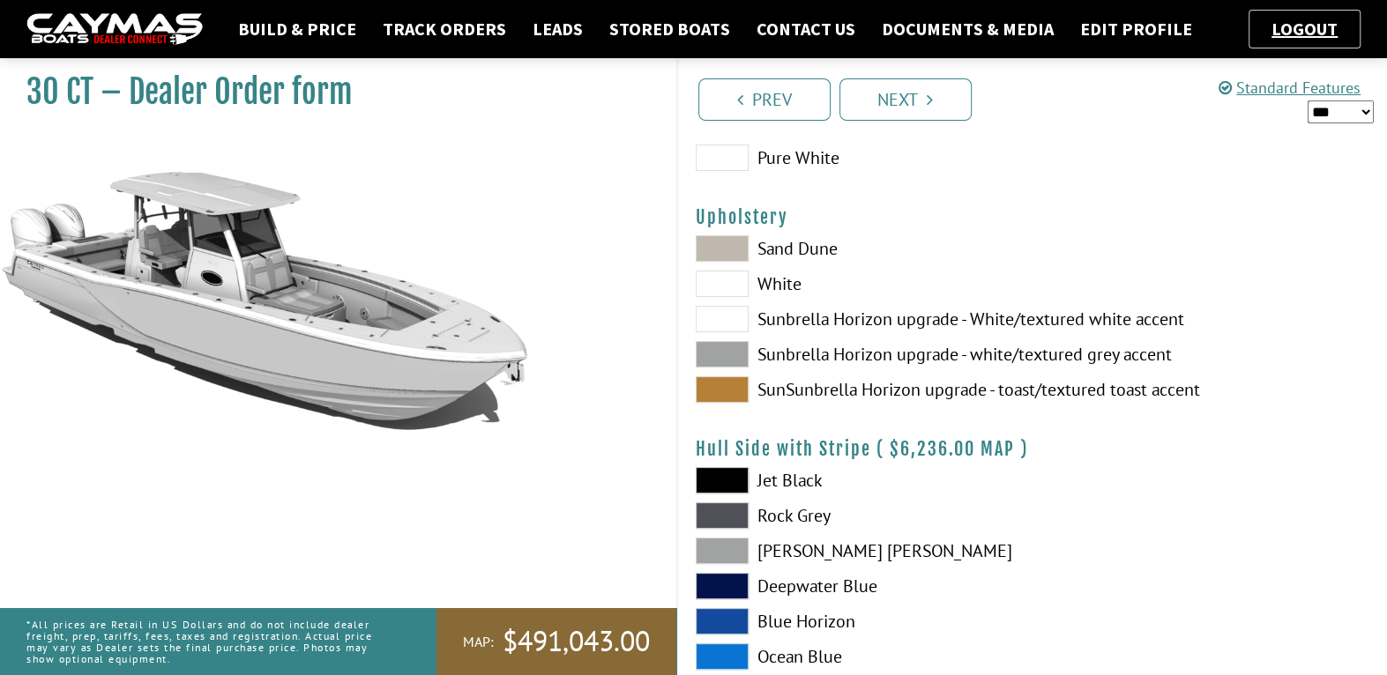
click at [725, 248] on span at bounding box center [721, 248] width 53 height 26
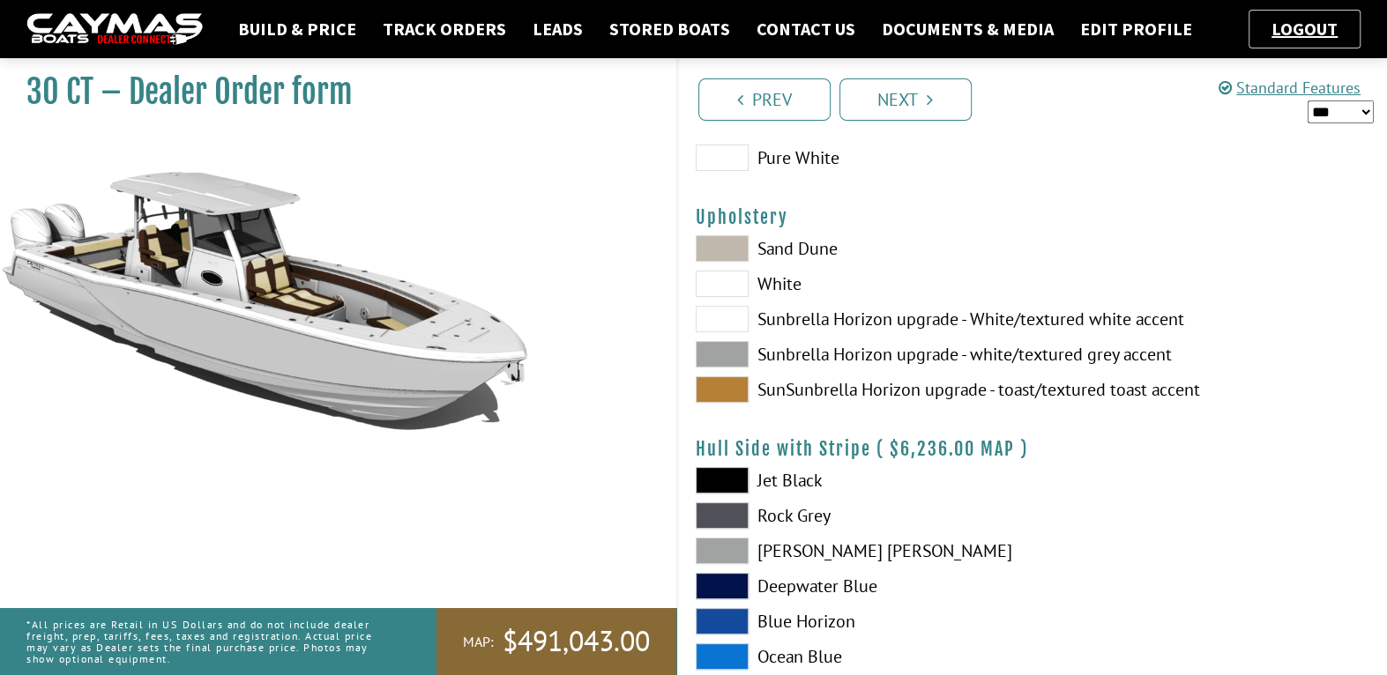
click at [720, 395] on span at bounding box center [721, 389] width 53 height 26
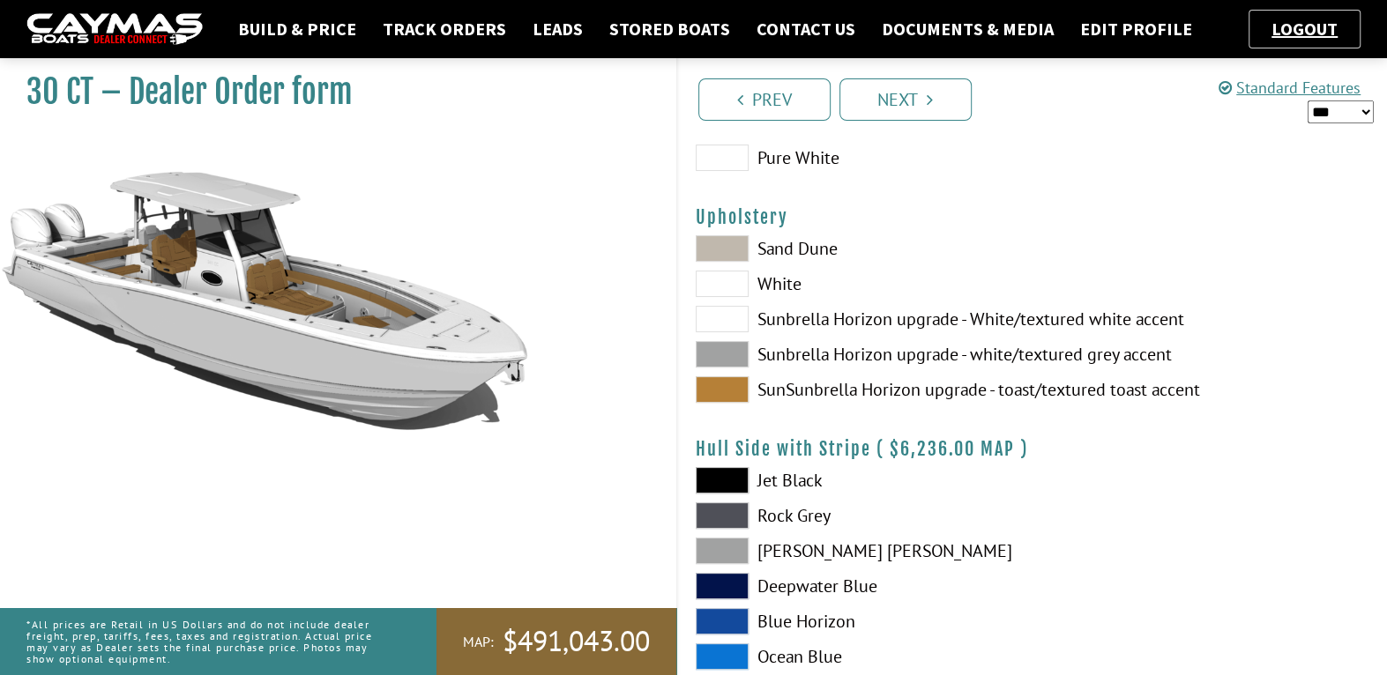
click at [718, 246] on span at bounding box center [721, 248] width 53 height 26
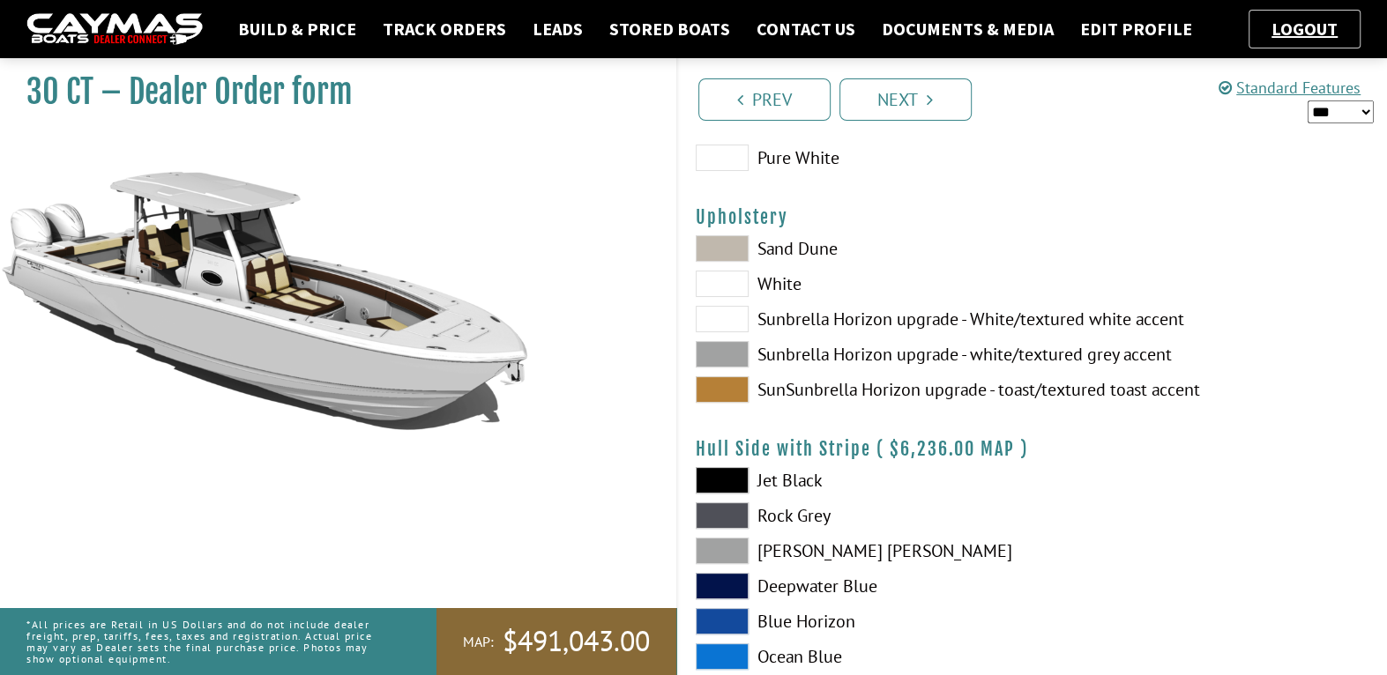
click at [725, 383] on span at bounding box center [721, 389] width 53 height 26
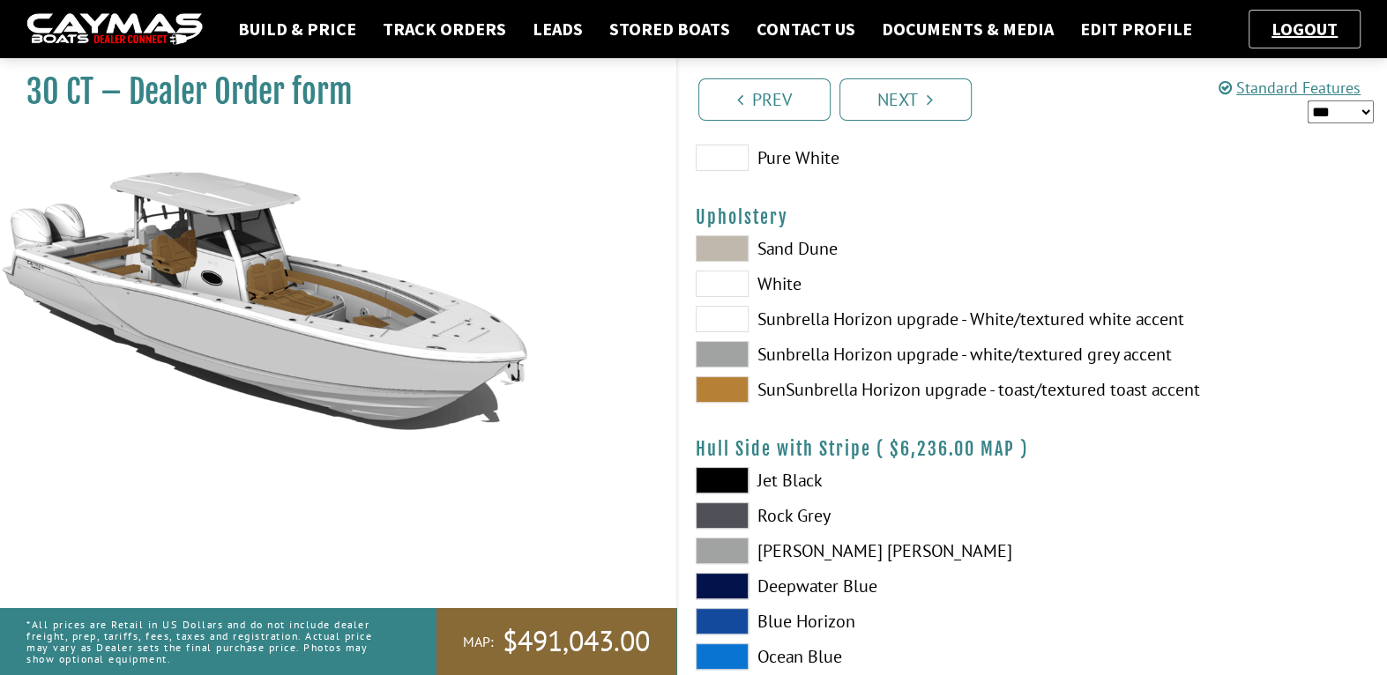
click at [734, 249] on span at bounding box center [721, 248] width 53 height 26
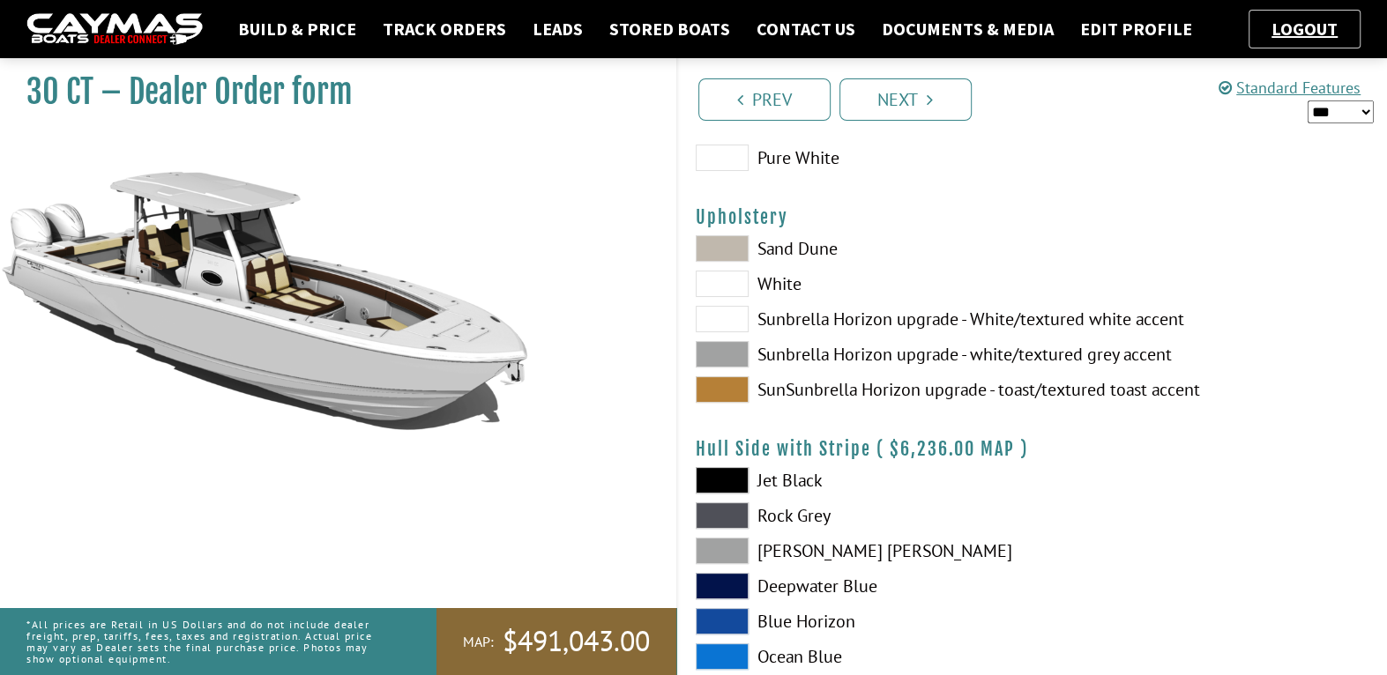
click at [713, 389] on span at bounding box center [721, 389] width 53 height 26
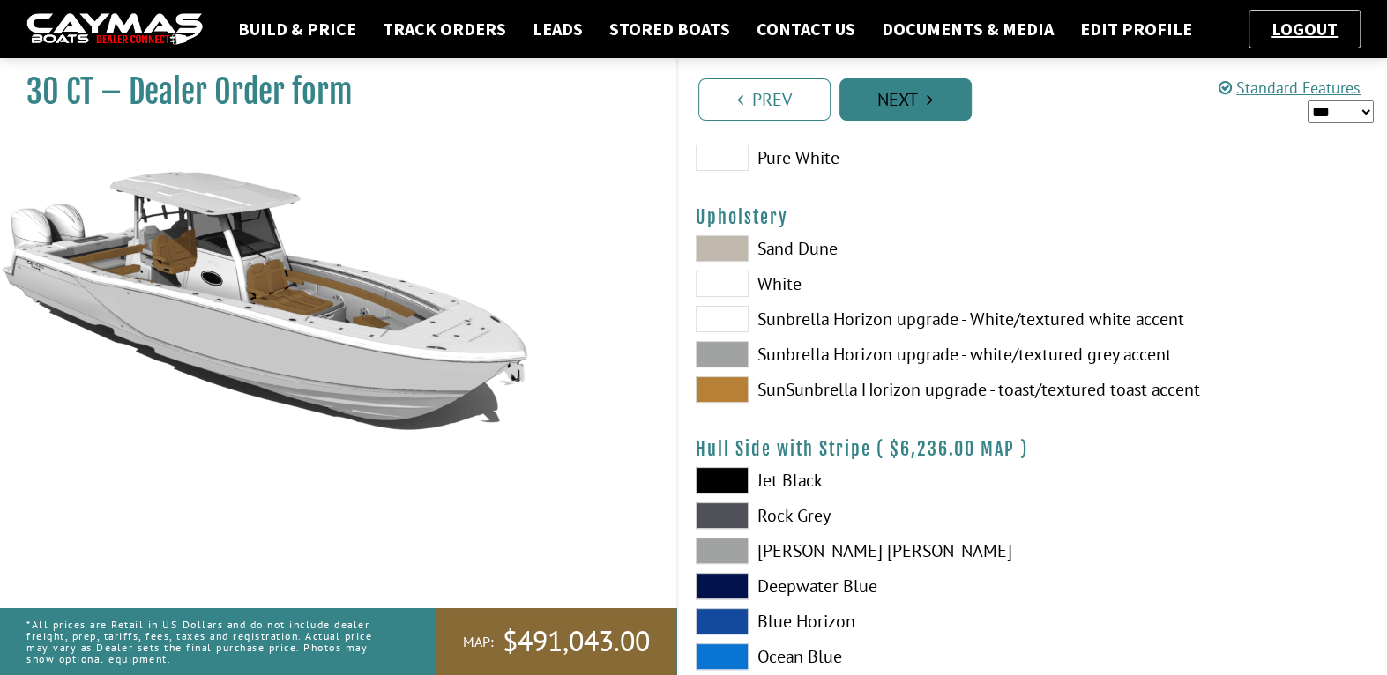
click at [884, 103] on link "Next" at bounding box center [905, 99] width 132 height 42
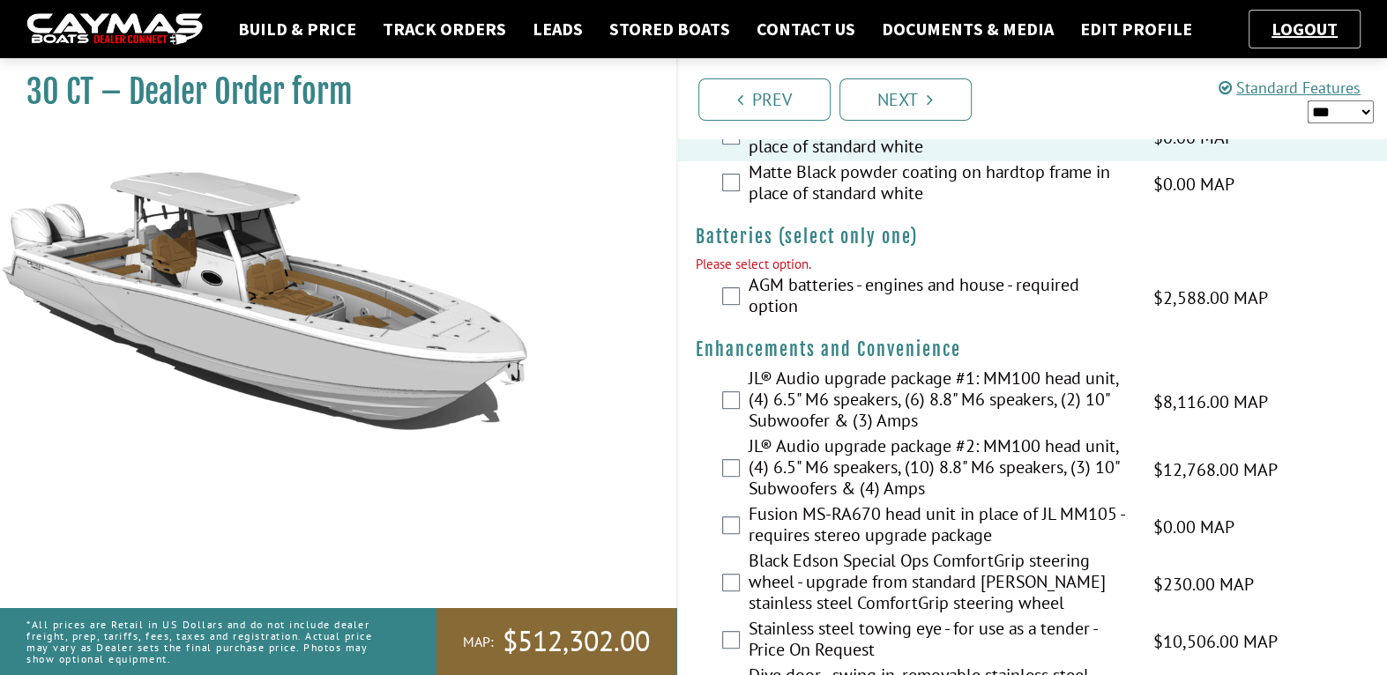
scroll to position [529, 0]
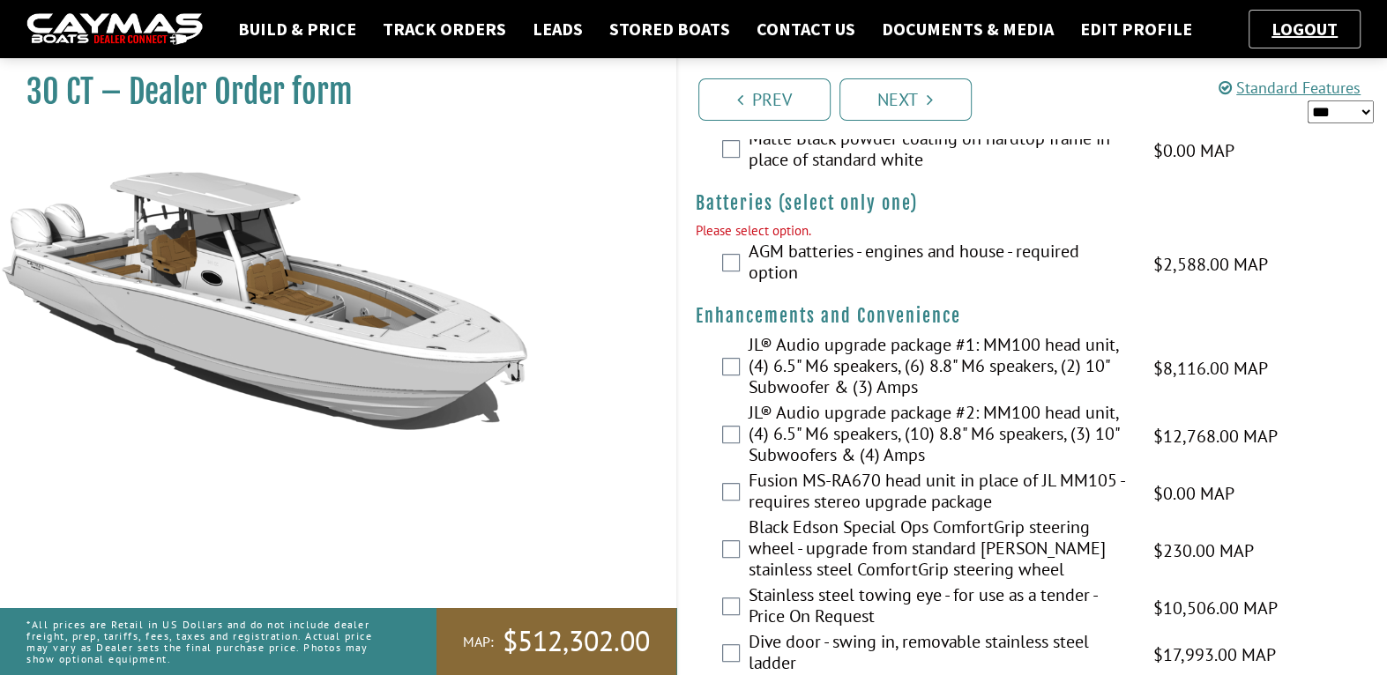
click at [719, 281] on div "AGM batteries - engines and house - required option $2,588.00 MAP $2,588.00 MSR…" at bounding box center [1033, 264] width 710 height 47
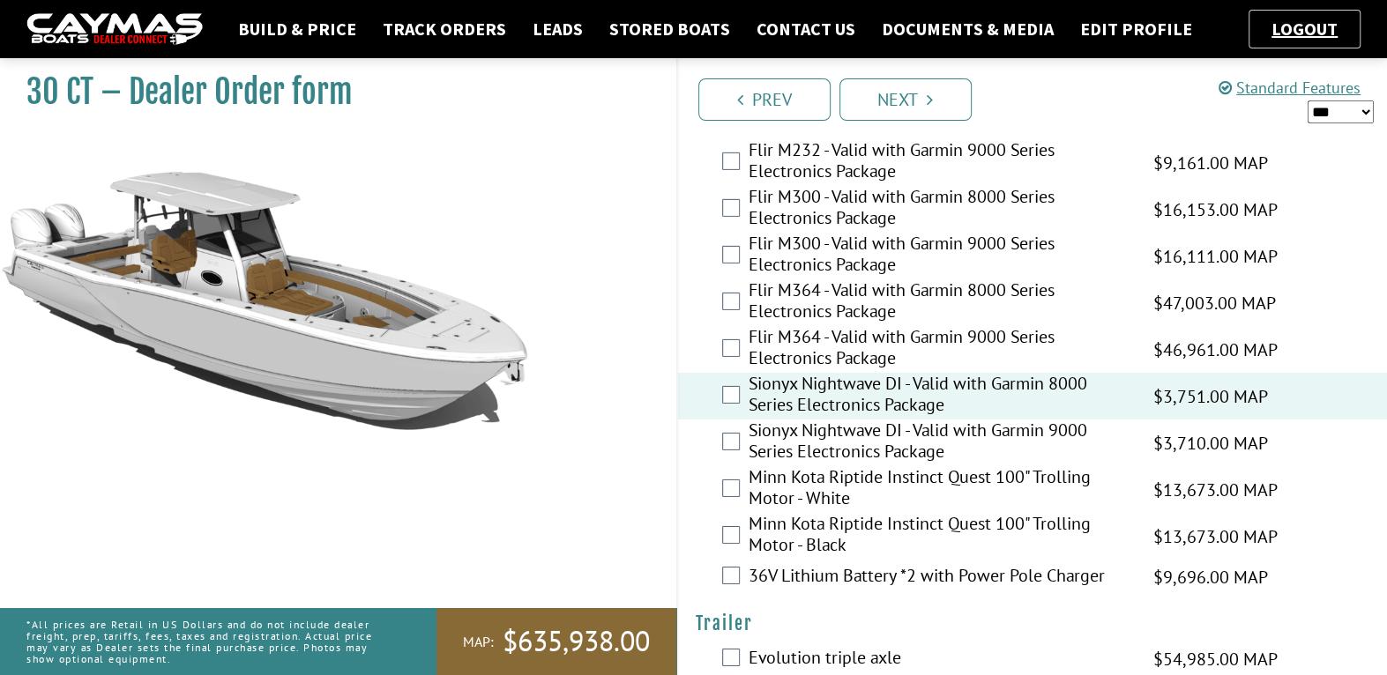
scroll to position [4259, 0]
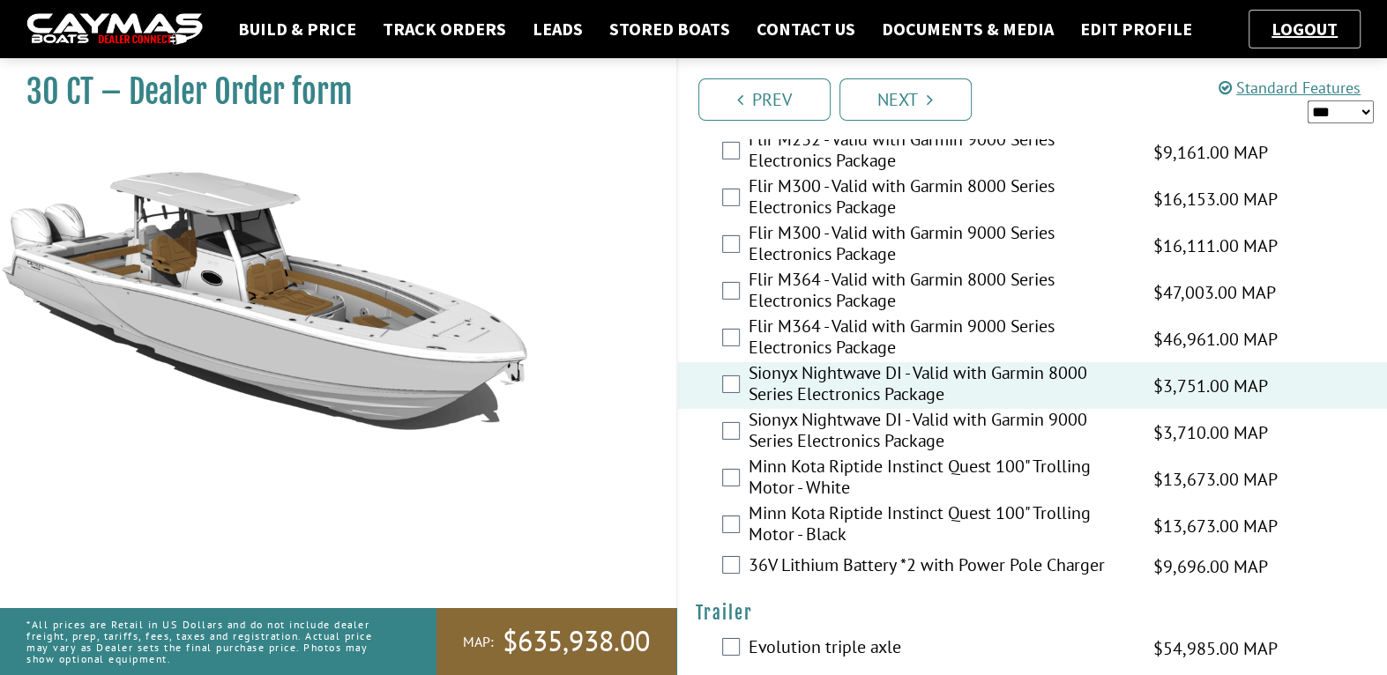
click at [719, 456] on div "Minn Kota Riptide Instinct Quest 100" Trolling Motor - White $13,673.00 MAP $13…" at bounding box center [1033, 479] width 710 height 47
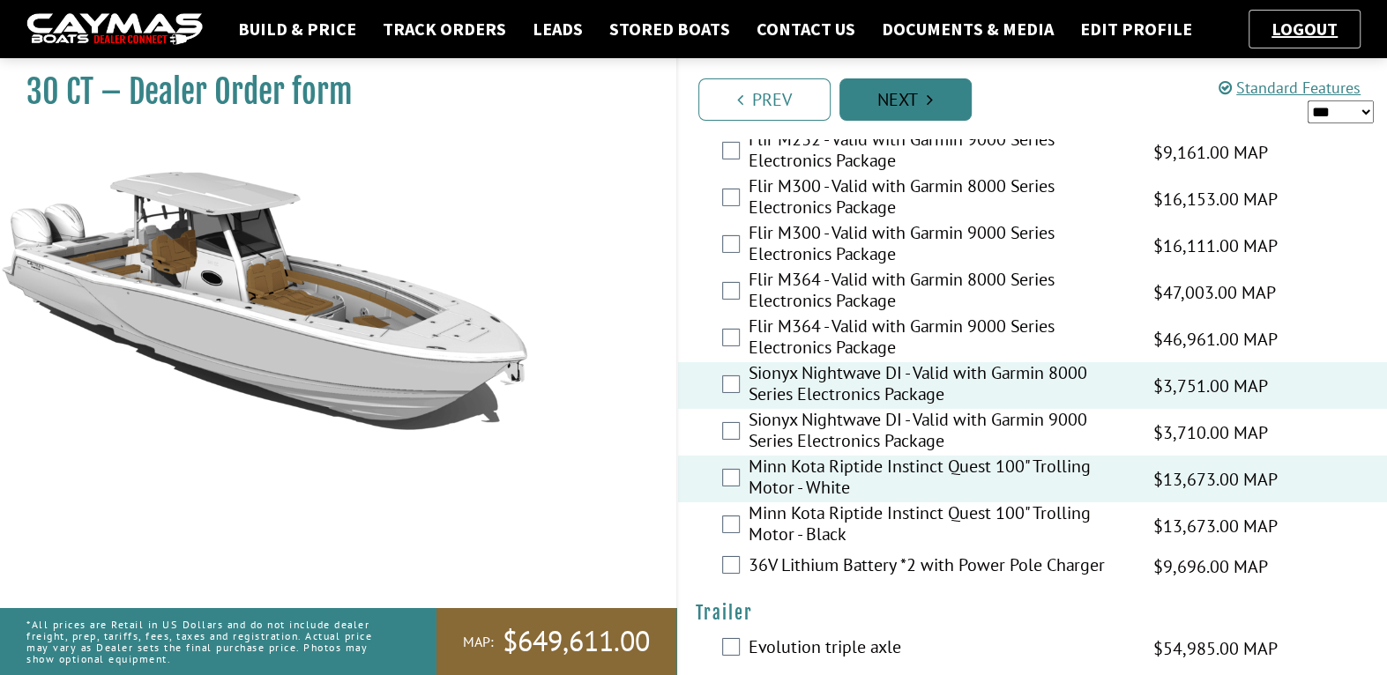
click at [904, 94] on link "Next" at bounding box center [905, 99] width 132 height 42
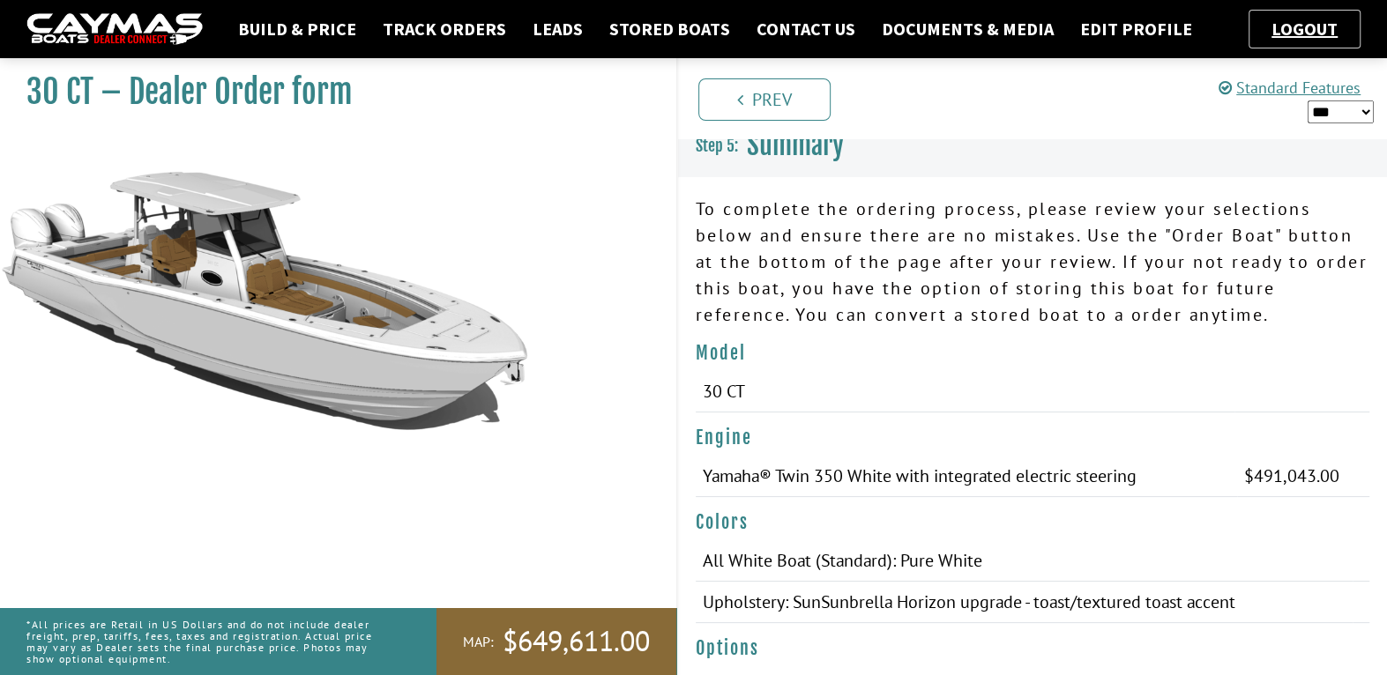
scroll to position [0, 0]
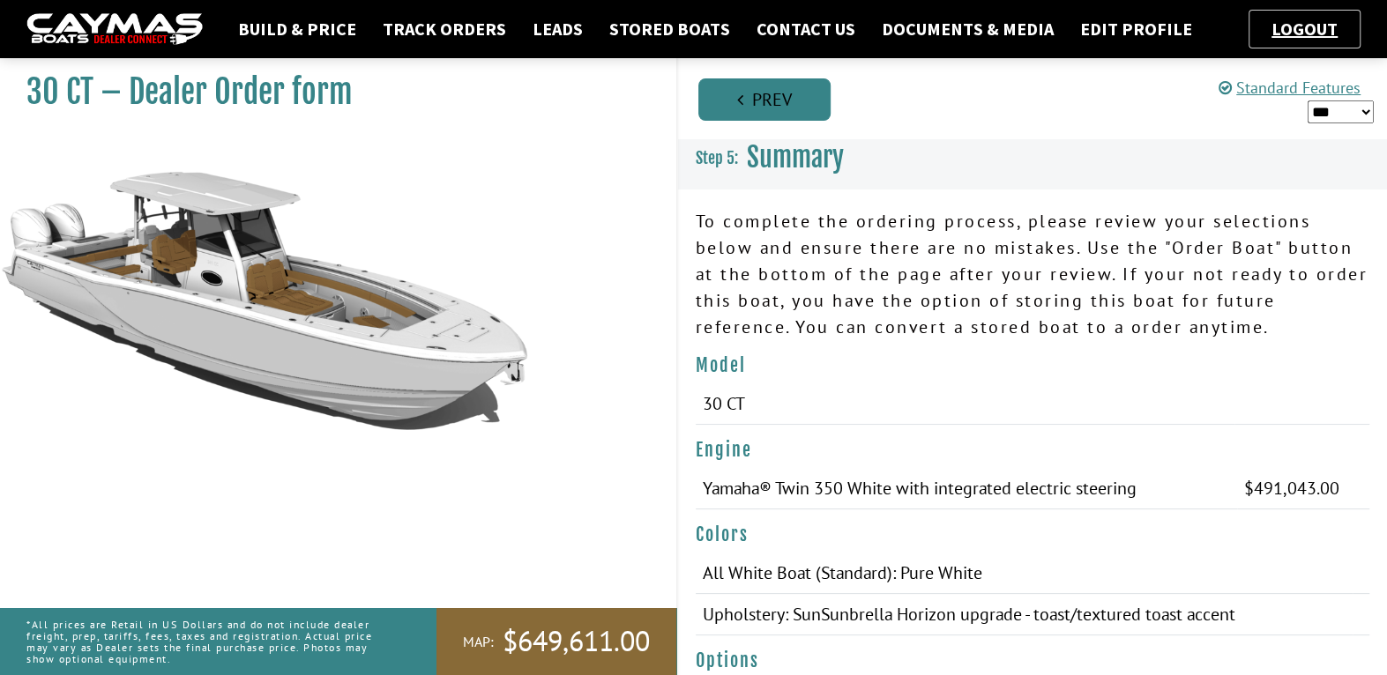
click at [766, 86] on link "Prev" at bounding box center [764, 99] width 132 height 42
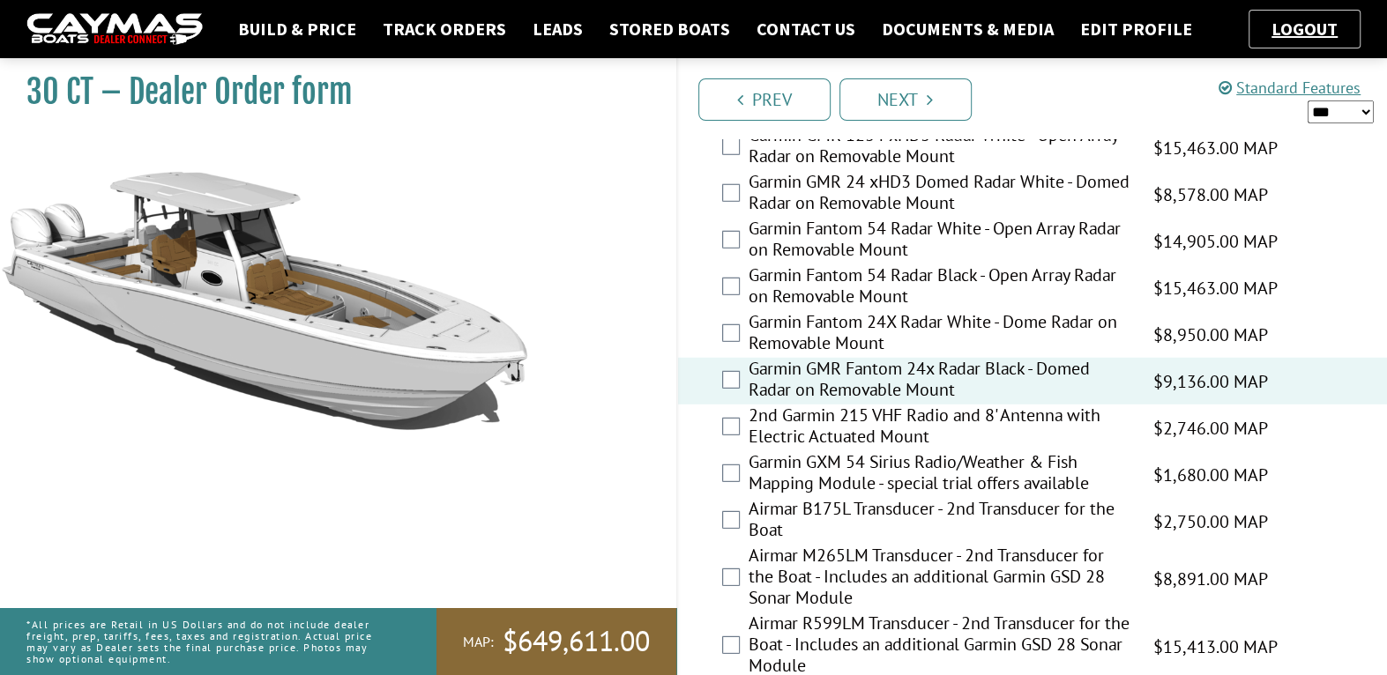
scroll to position [4220, 0]
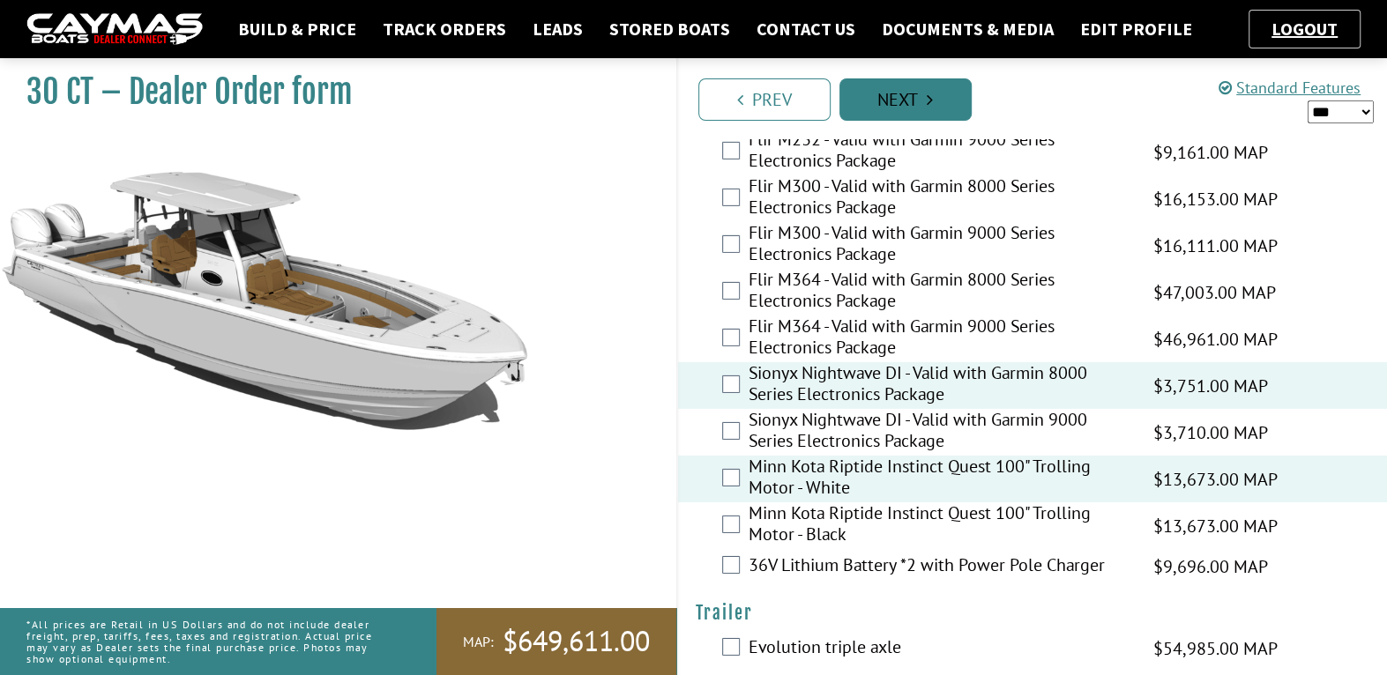
click at [906, 91] on link "Next" at bounding box center [905, 99] width 132 height 42
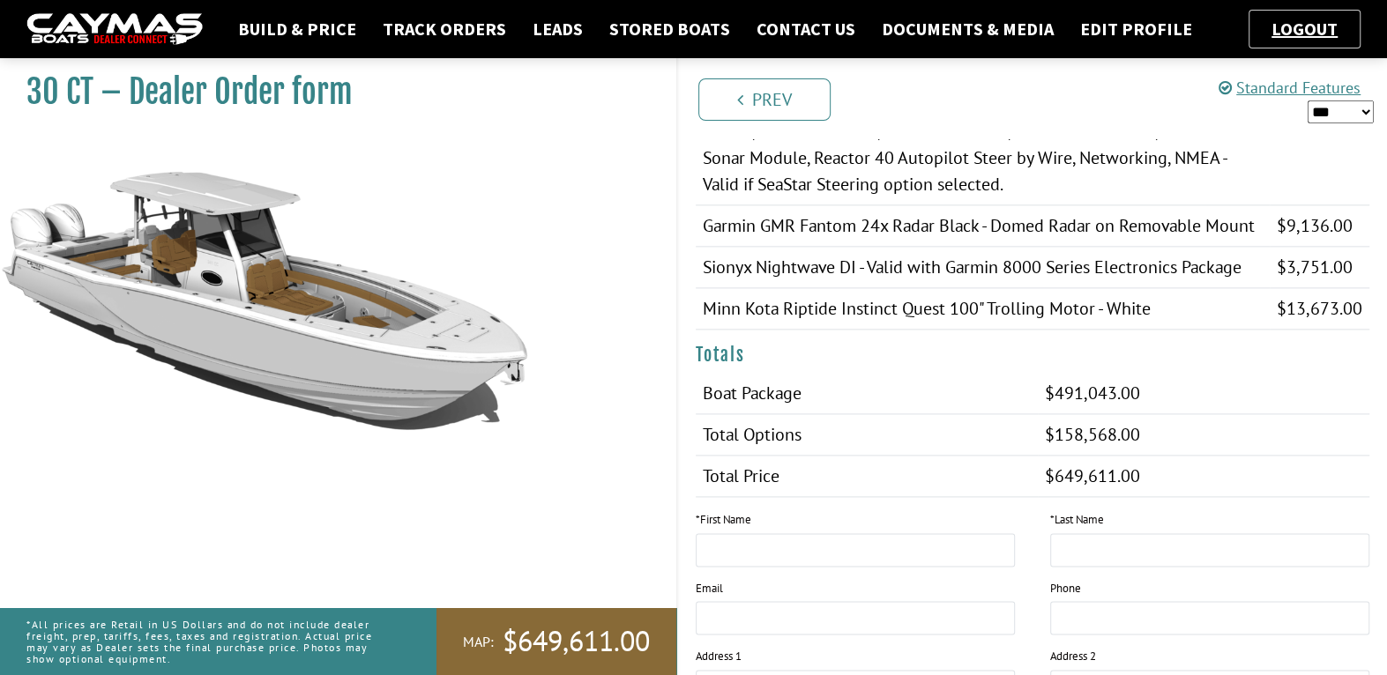
scroll to position [1675, 0]
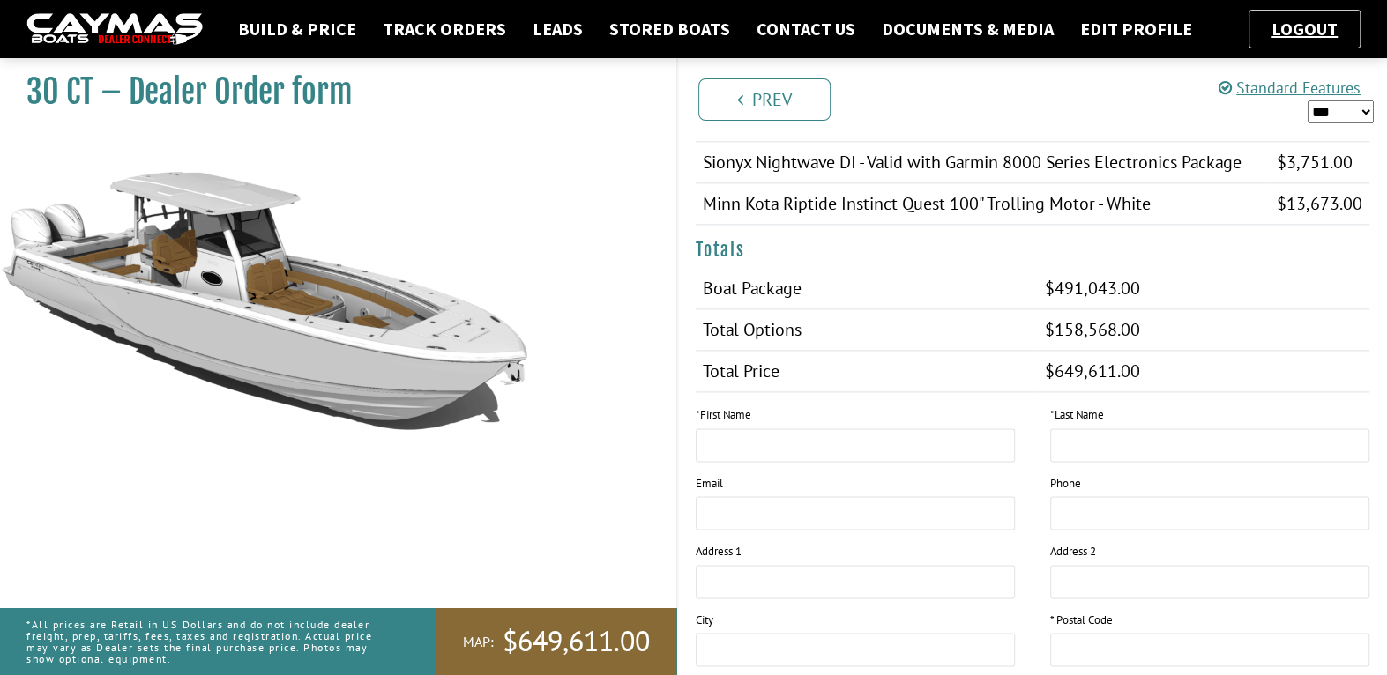
click at [1338, 108] on select "*** ****** ******" at bounding box center [1340, 111] width 66 height 23
click at [1307, 100] on select "*** ****** ******" at bounding box center [1340, 111] width 66 height 23
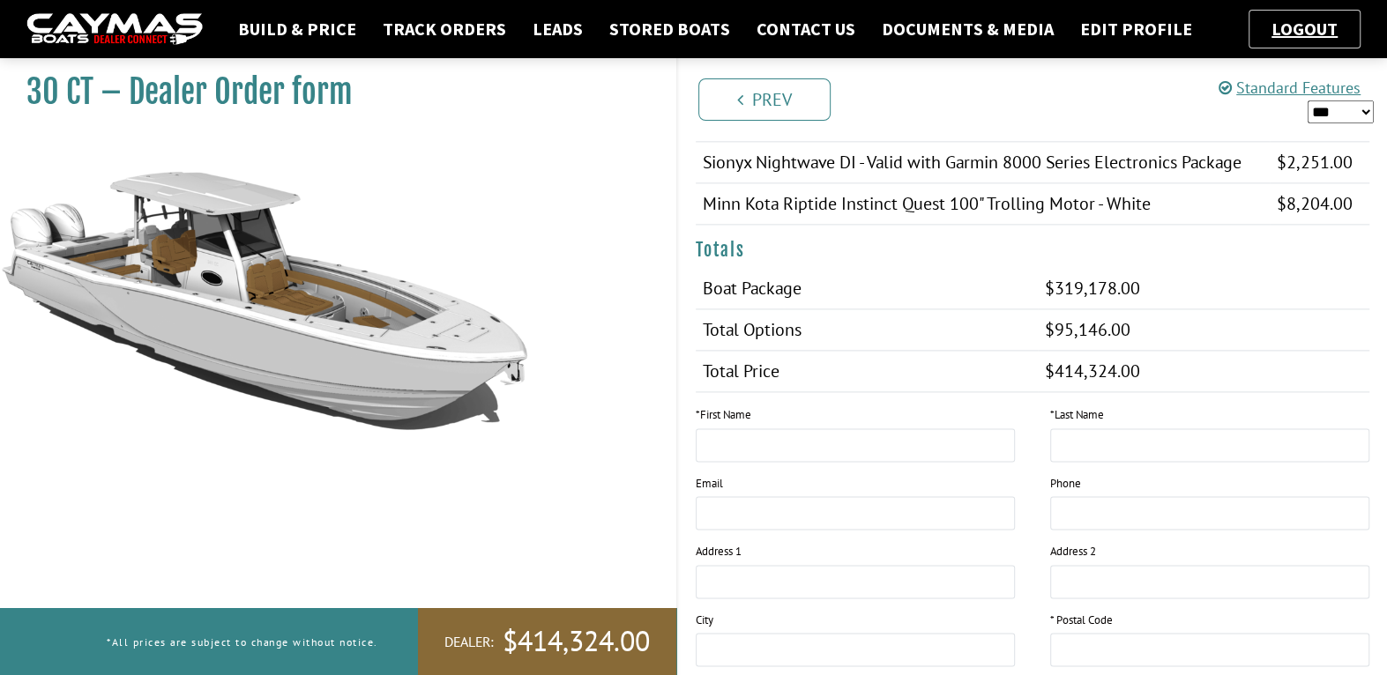
click at [1357, 112] on select "*** ****** ******" at bounding box center [1340, 111] width 66 height 23
select select "*"
click at [1307, 100] on select "*** ****** ******" at bounding box center [1340, 111] width 66 height 23
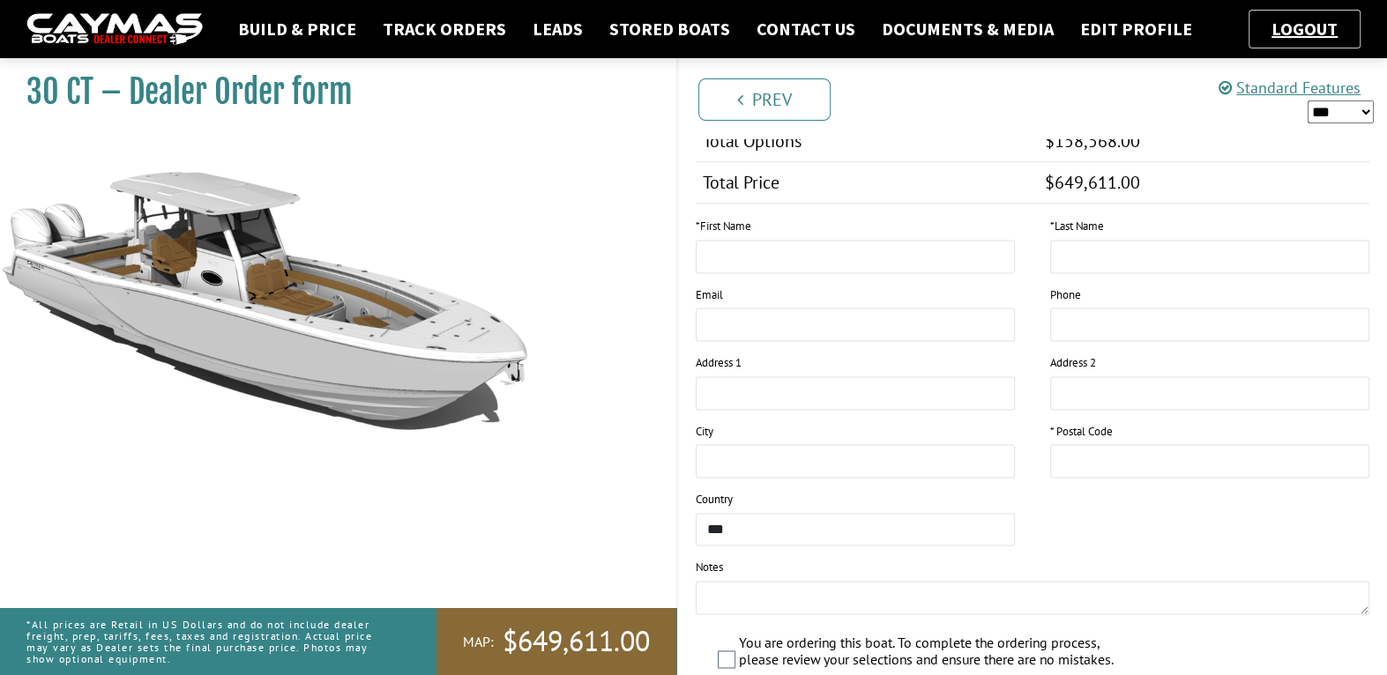
scroll to position [1999, 0]
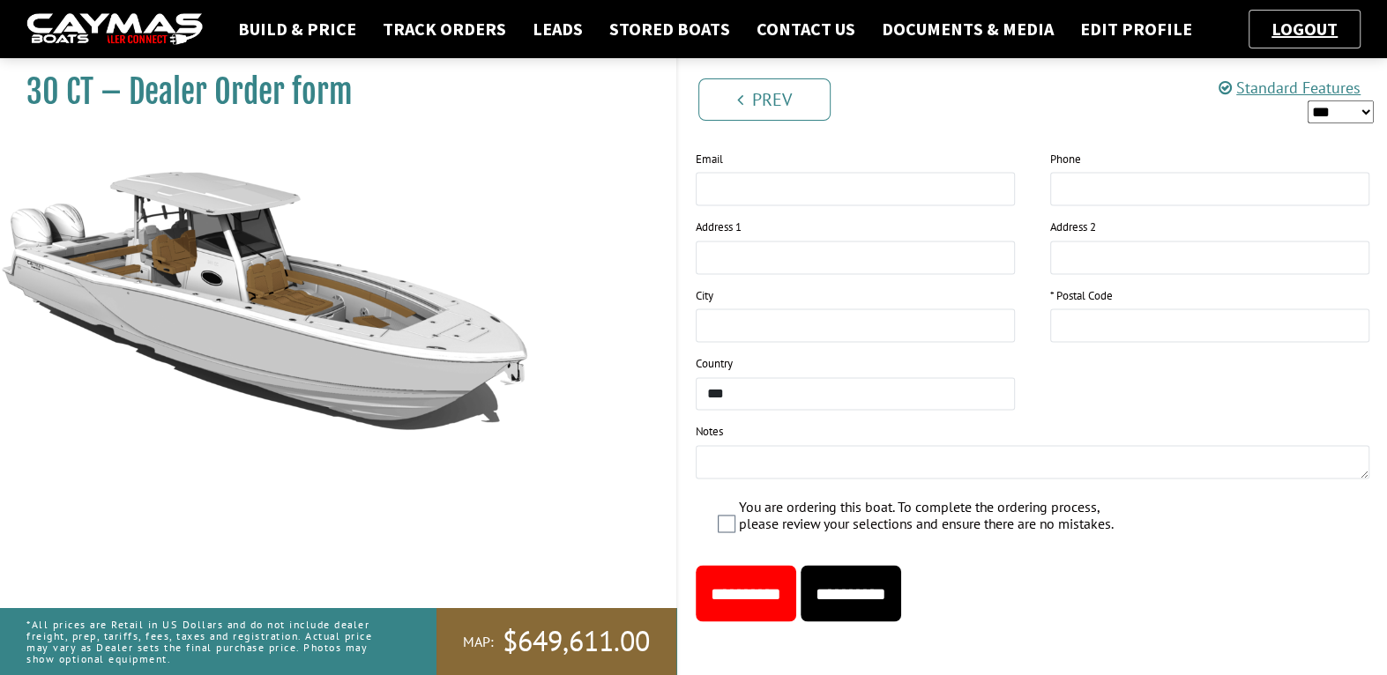
click at [901, 597] on input "**********" at bounding box center [850, 593] width 100 height 56
click at [1168, 323] on input "This field is required." at bounding box center [1209, 325] width 319 height 33
type input "*****"
click at [901, 579] on input "**********" at bounding box center [850, 593] width 100 height 56
click at [882, 589] on input "**********" at bounding box center [850, 593] width 100 height 56
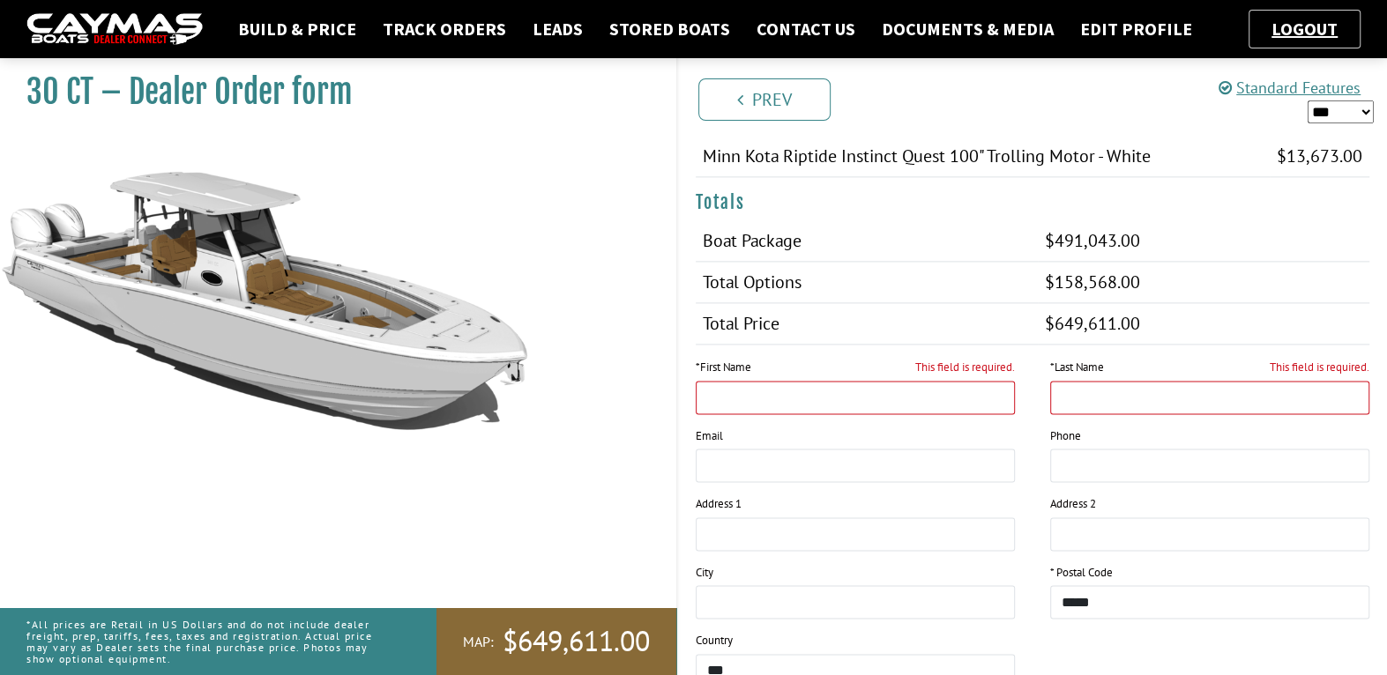
scroll to position [1647, 0]
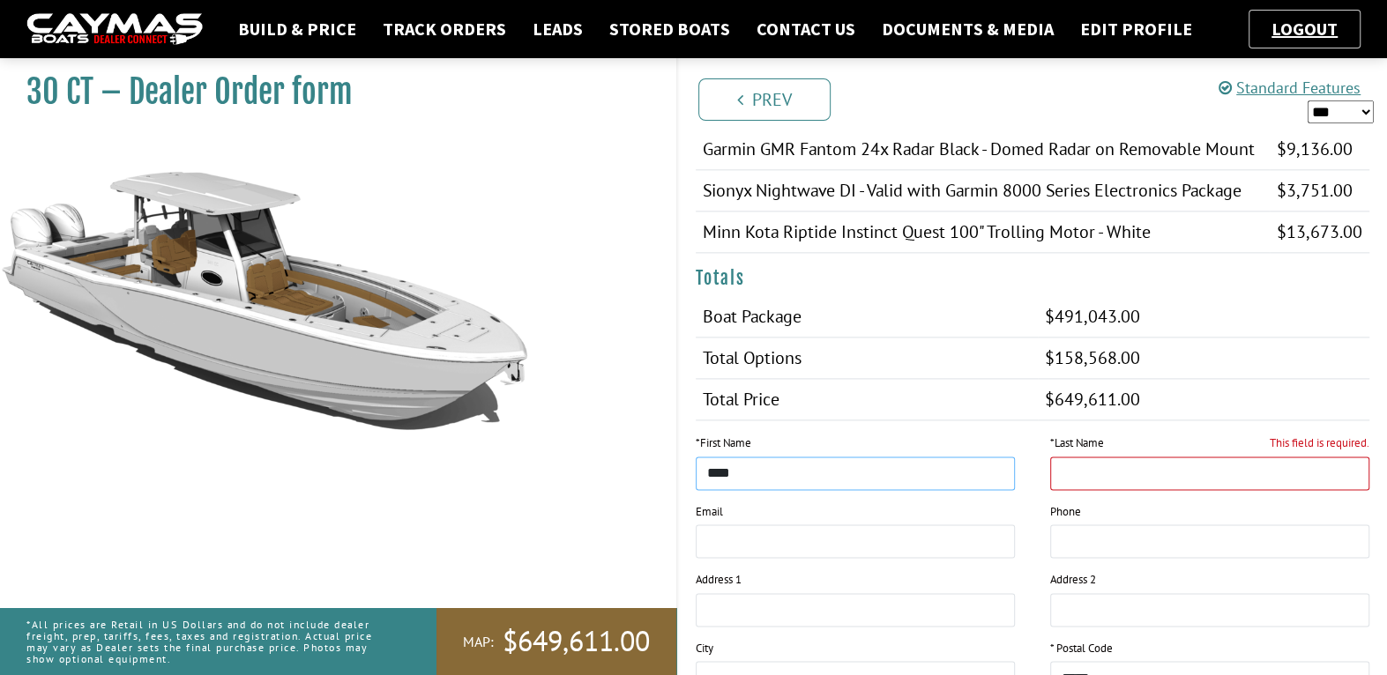
type input "****"
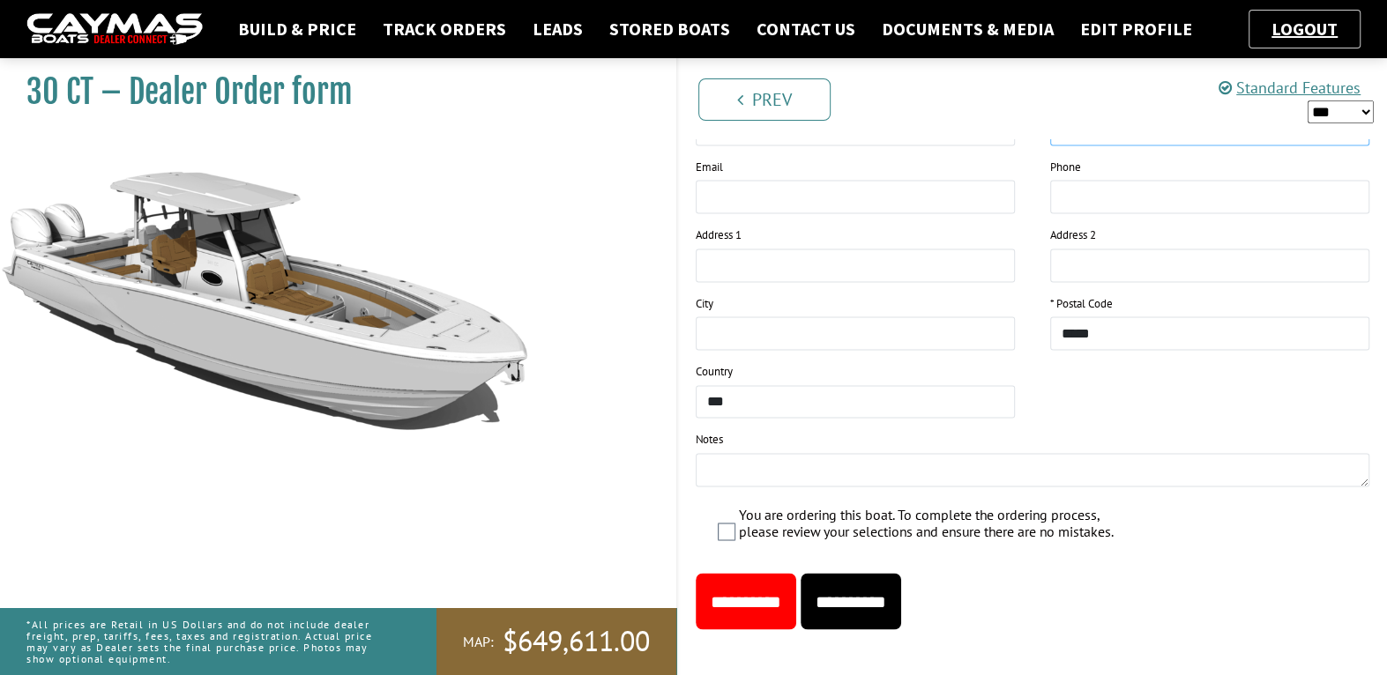
scroll to position [1999, 0]
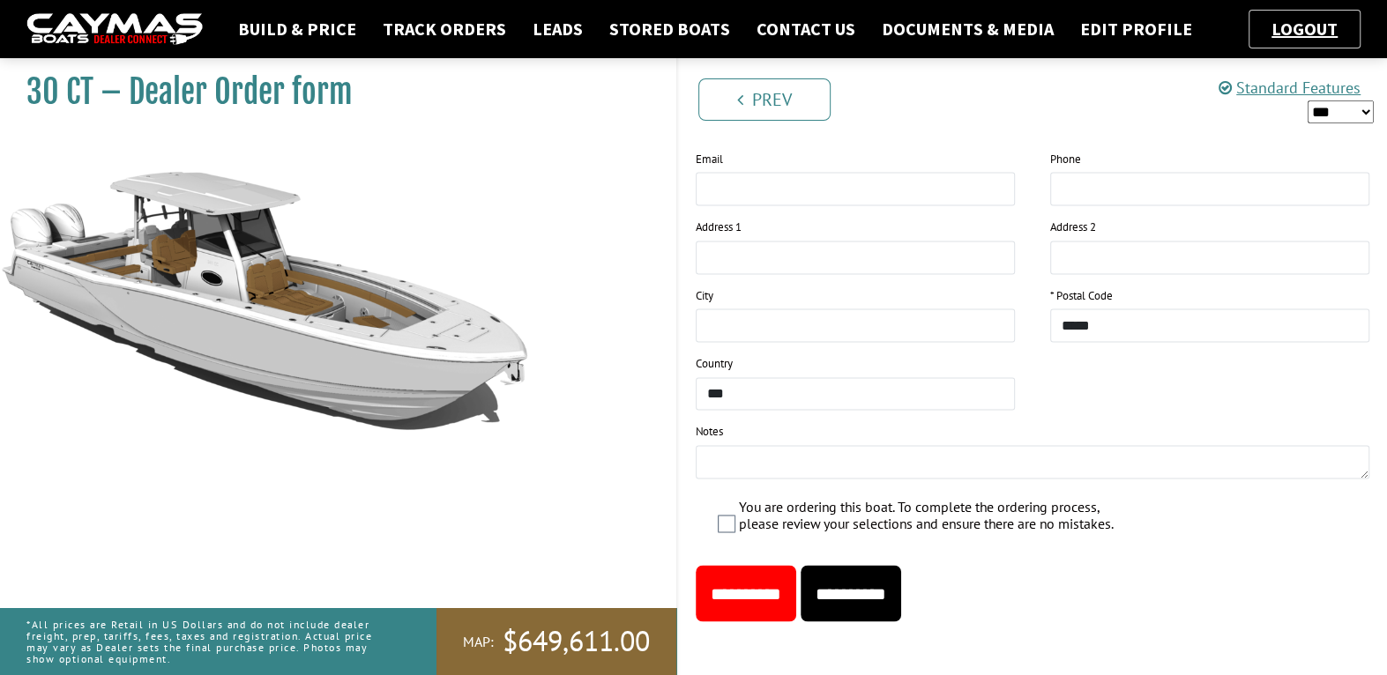
type input "******"
click at [901, 582] on input "**********" at bounding box center [850, 593] width 100 height 56
click at [879, 586] on input "**********" at bounding box center [850, 593] width 100 height 56
click at [397, 26] on link "Track Orders" at bounding box center [444, 29] width 141 height 23
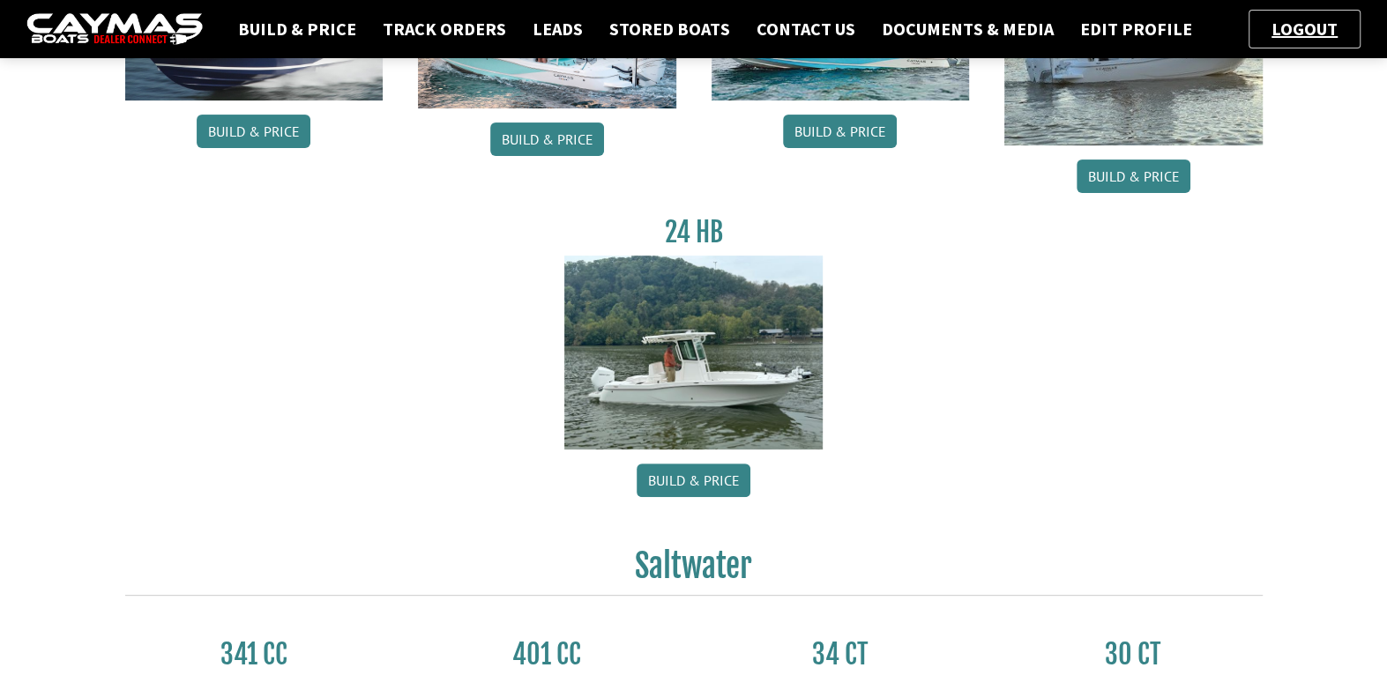
scroll to position [440, 0]
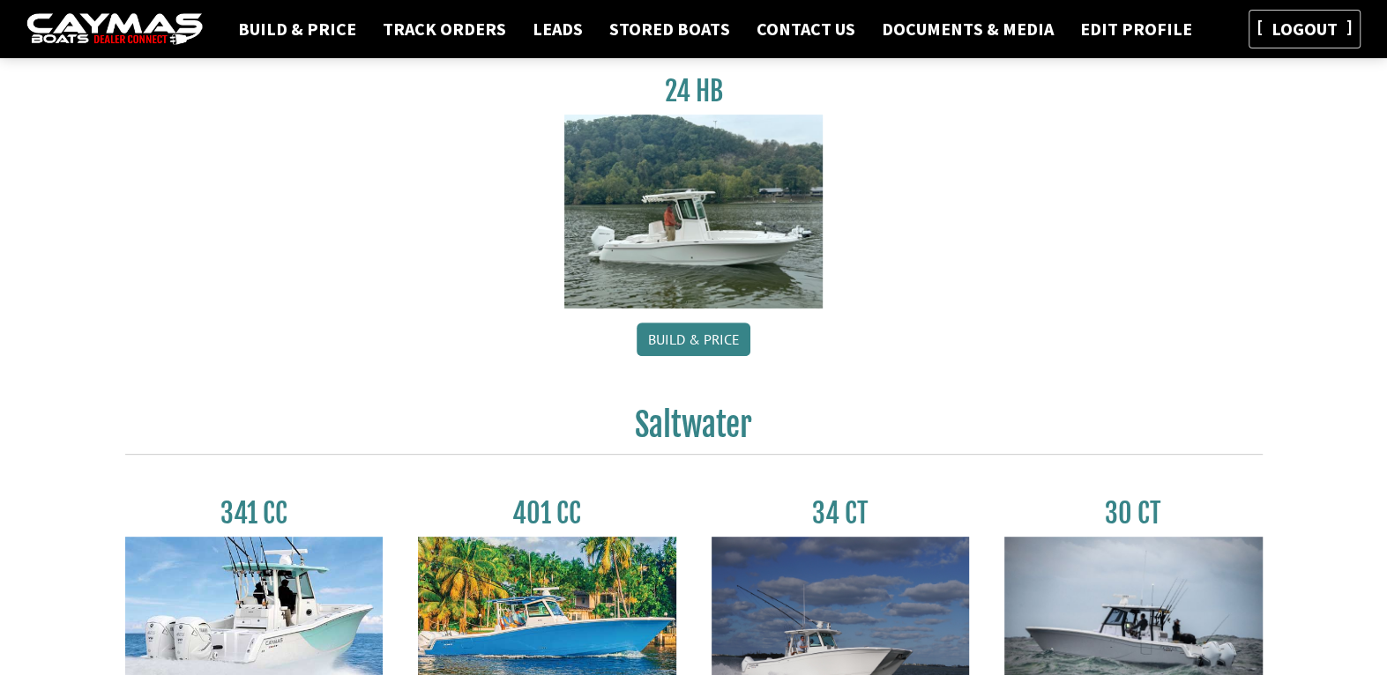
click at [1300, 26] on link "Logout" at bounding box center [1304, 29] width 84 height 22
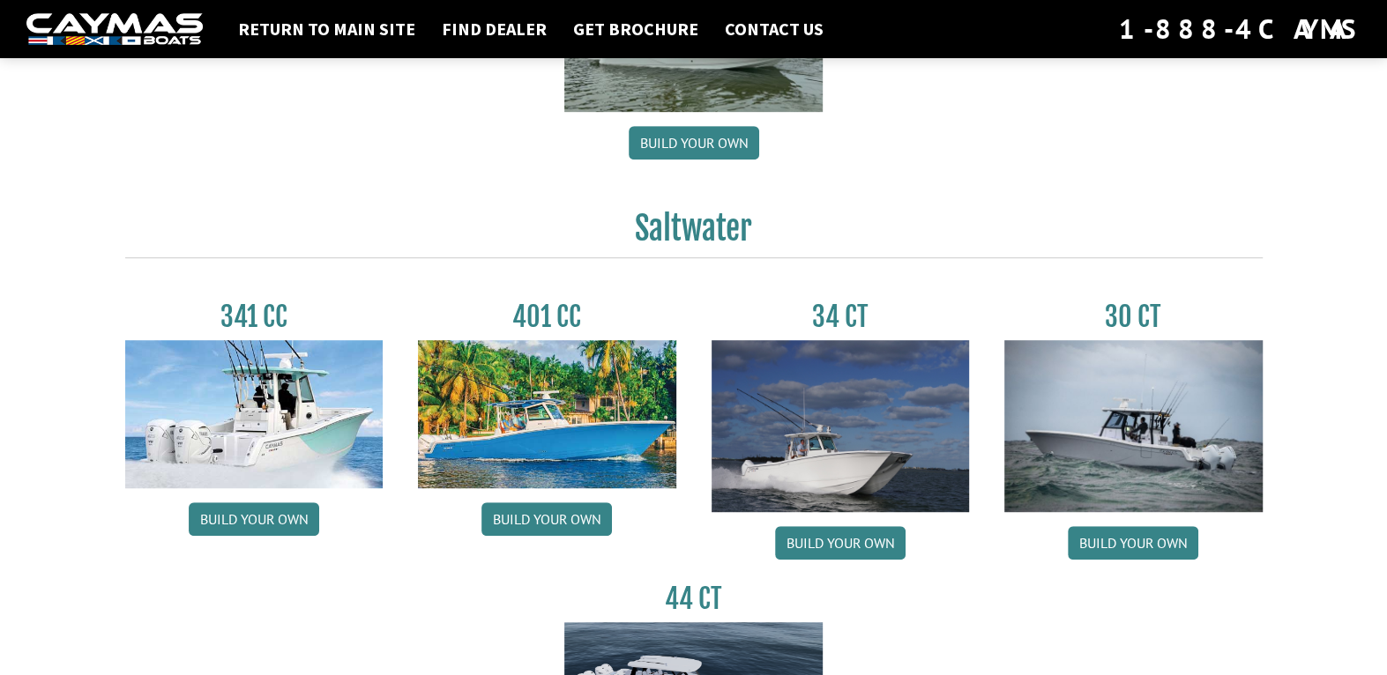
scroll to position [881, 0]
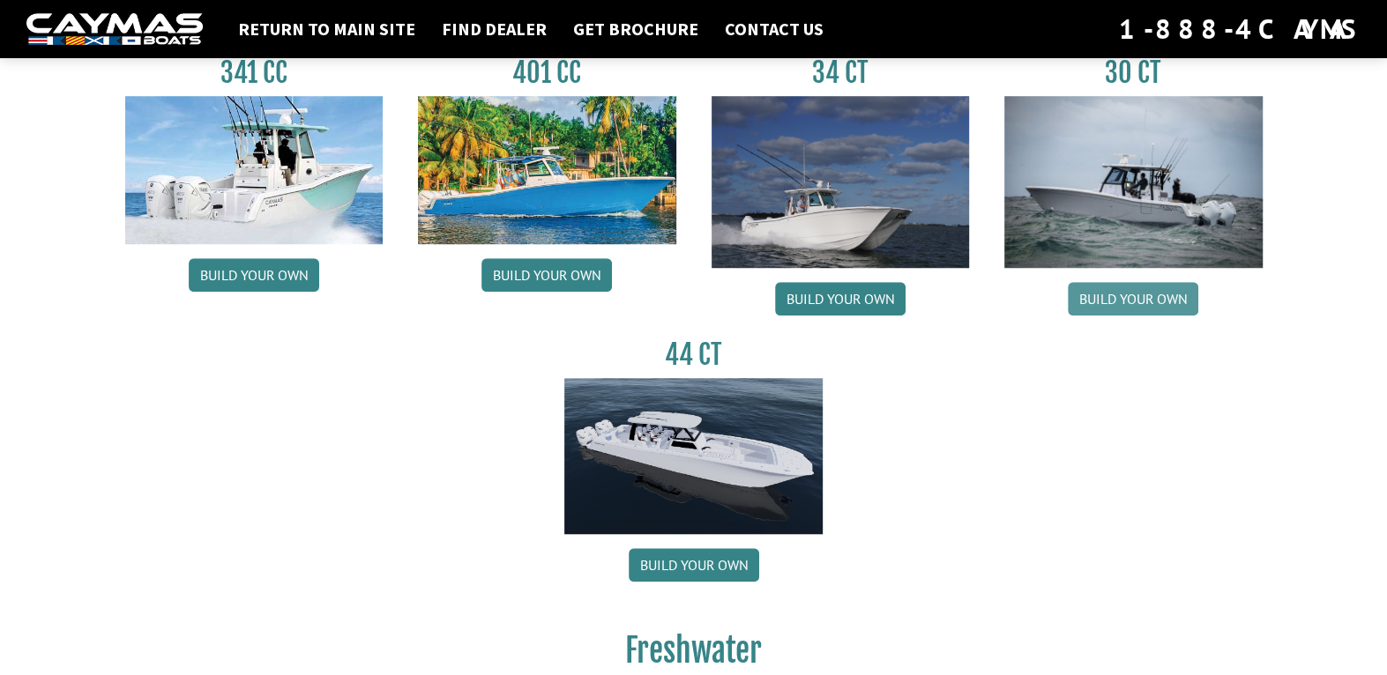
click at [1133, 296] on link "Build your own" at bounding box center [1132, 298] width 130 height 33
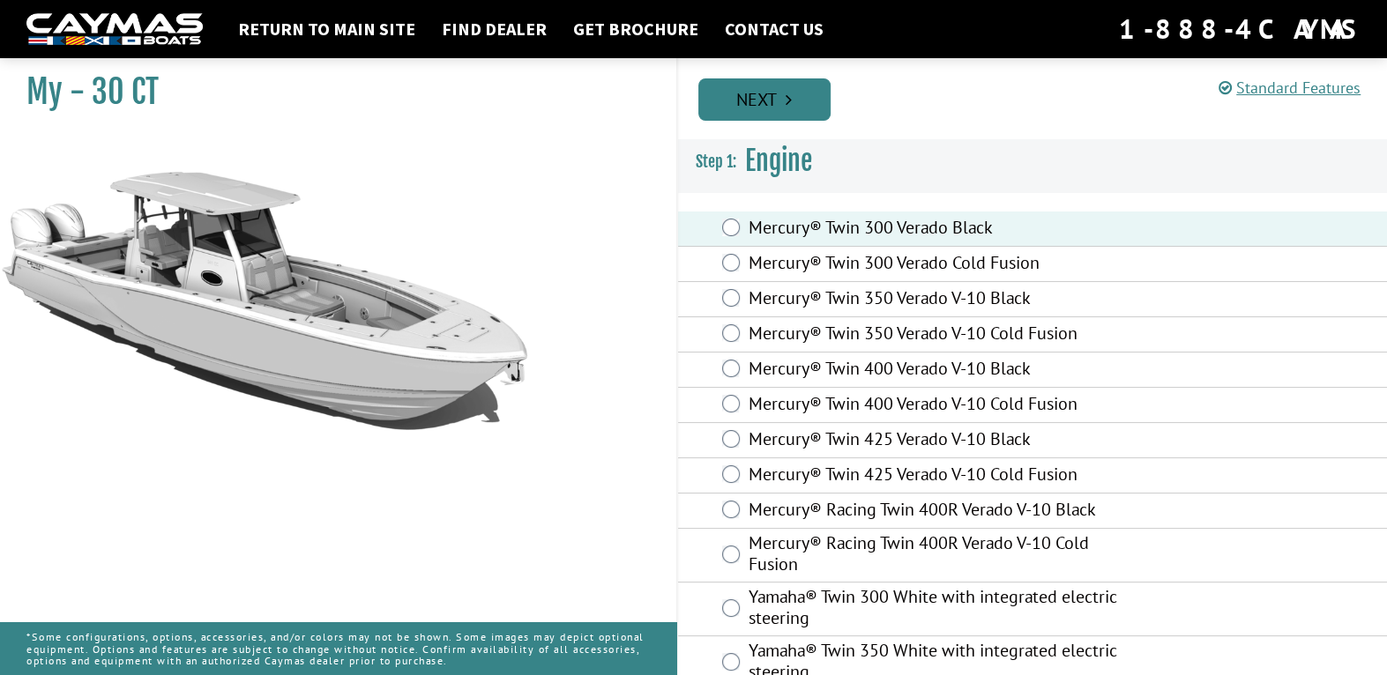
click at [763, 86] on link "Next" at bounding box center [764, 99] width 132 height 42
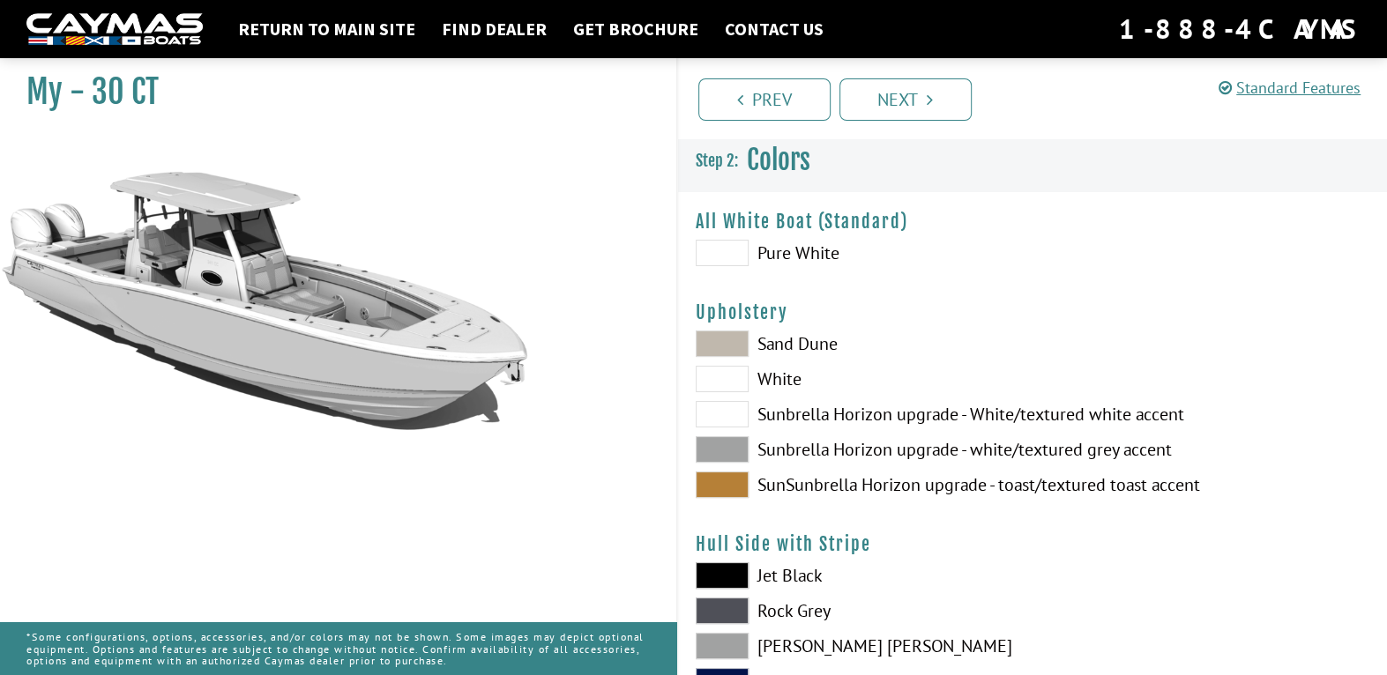
click at [730, 344] on span at bounding box center [721, 344] width 53 height 26
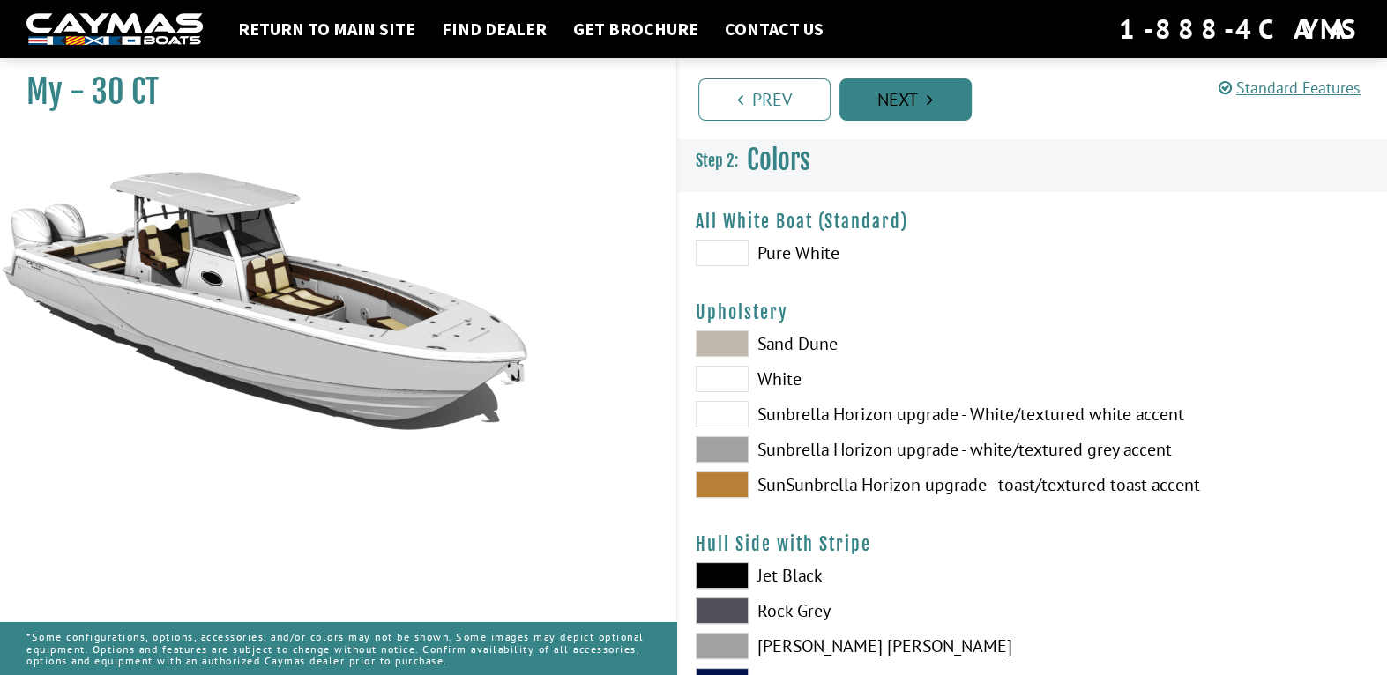
click at [853, 91] on link "Next" at bounding box center [905, 99] width 132 height 42
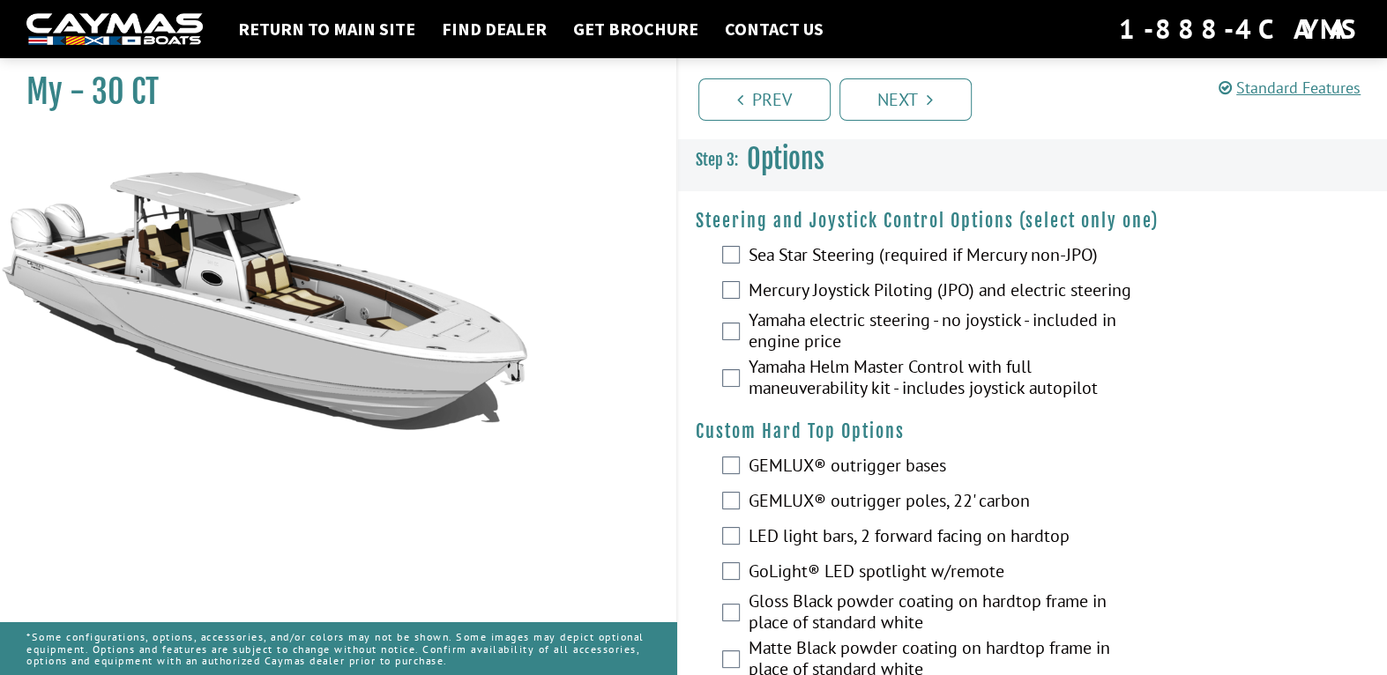
click at [800, 514] on label "GEMLUX® outrigger poles, 22' carbon" at bounding box center [938, 503] width 383 height 26
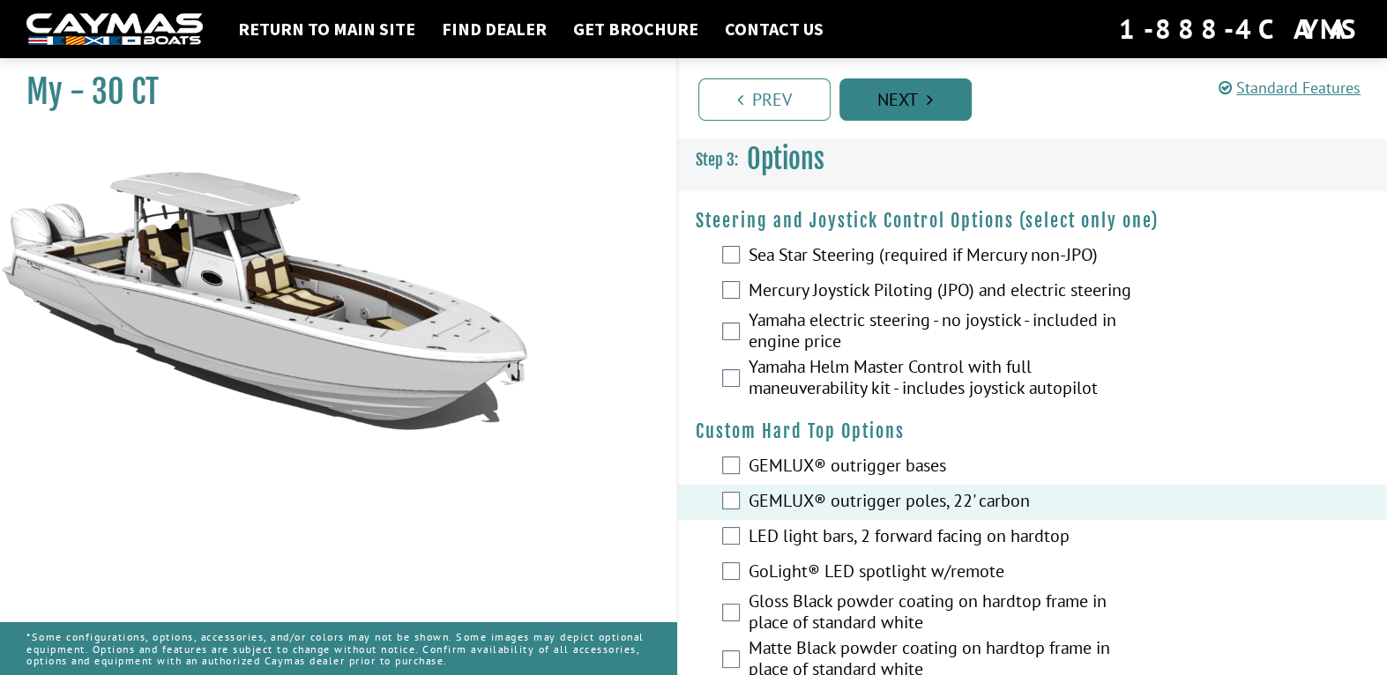
click at [928, 106] on icon "Pagination" at bounding box center [929, 100] width 6 height 18
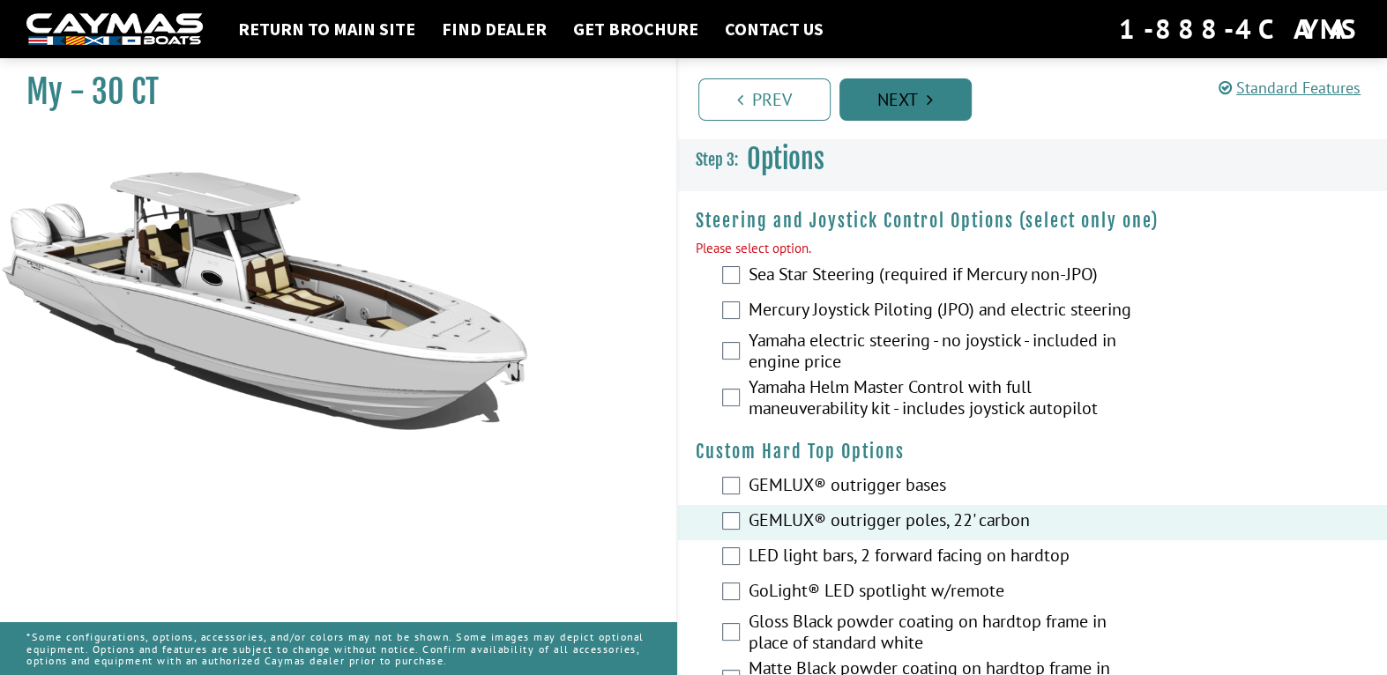
click at [928, 106] on icon "Pagination" at bounding box center [929, 100] width 6 height 18
click at [779, 313] on label "Mercury Joystick Piloting (JPO) and electric steering" at bounding box center [938, 312] width 383 height 26
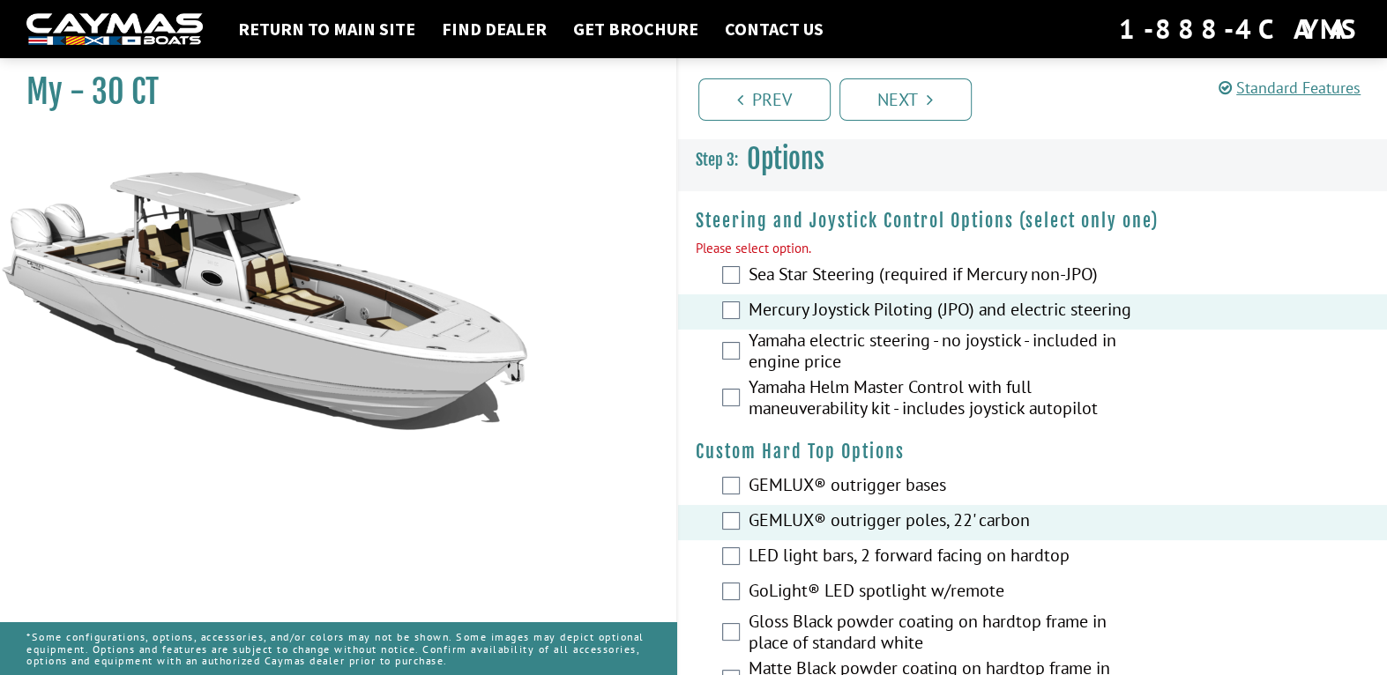
scroll to position [63, 0]
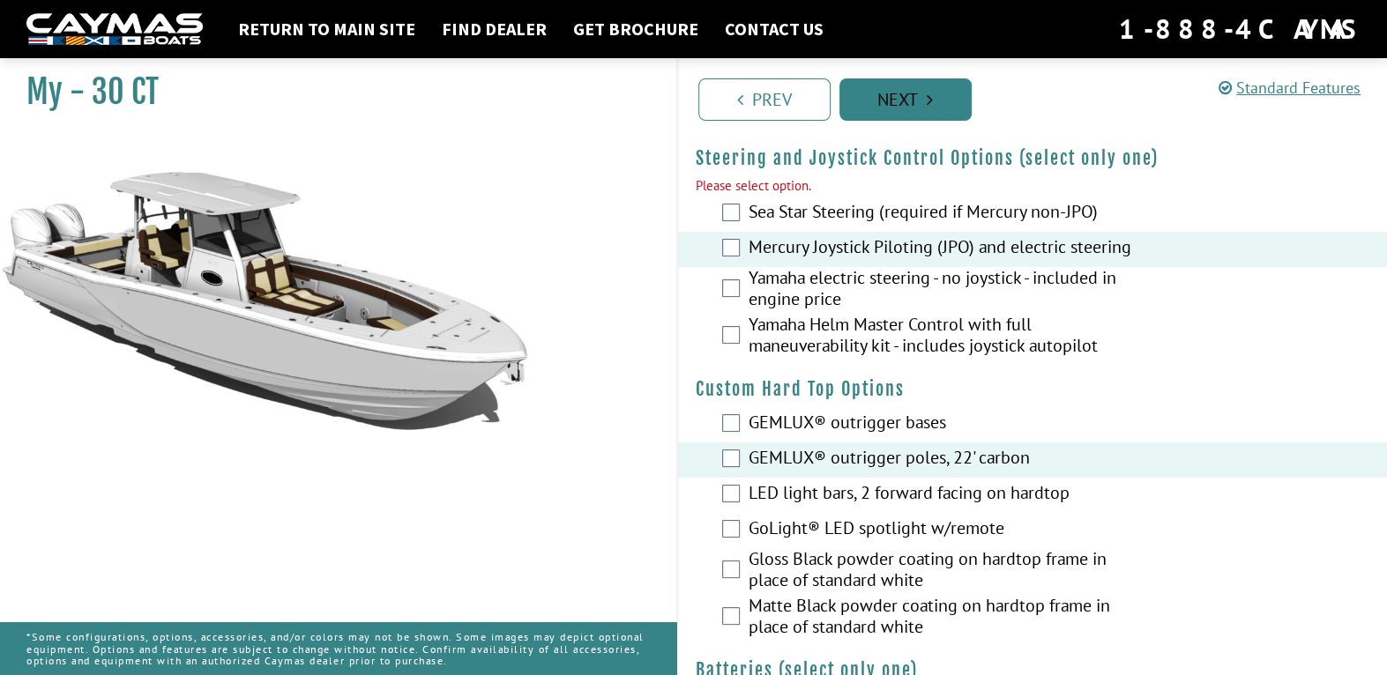
click at [883, 93] on link "Next" at bounding box center [905, 99] width 132 height 42
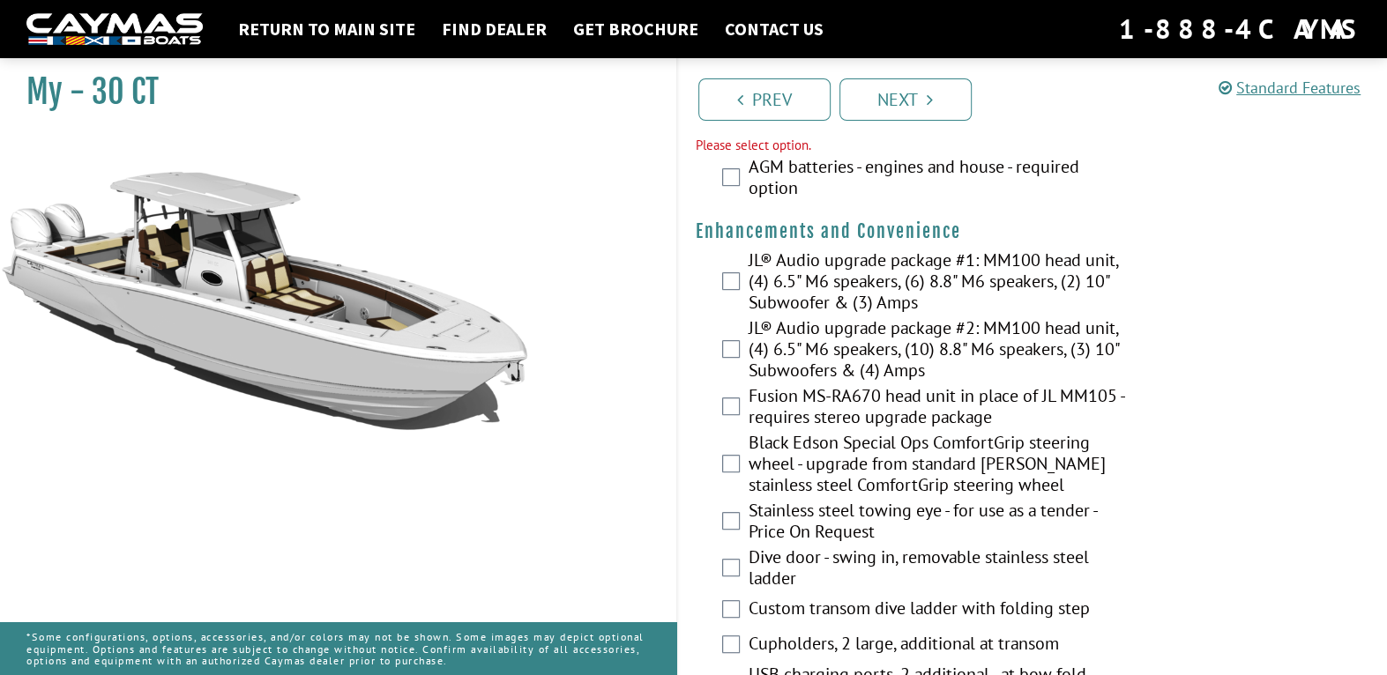
scroll to position [389, 0]
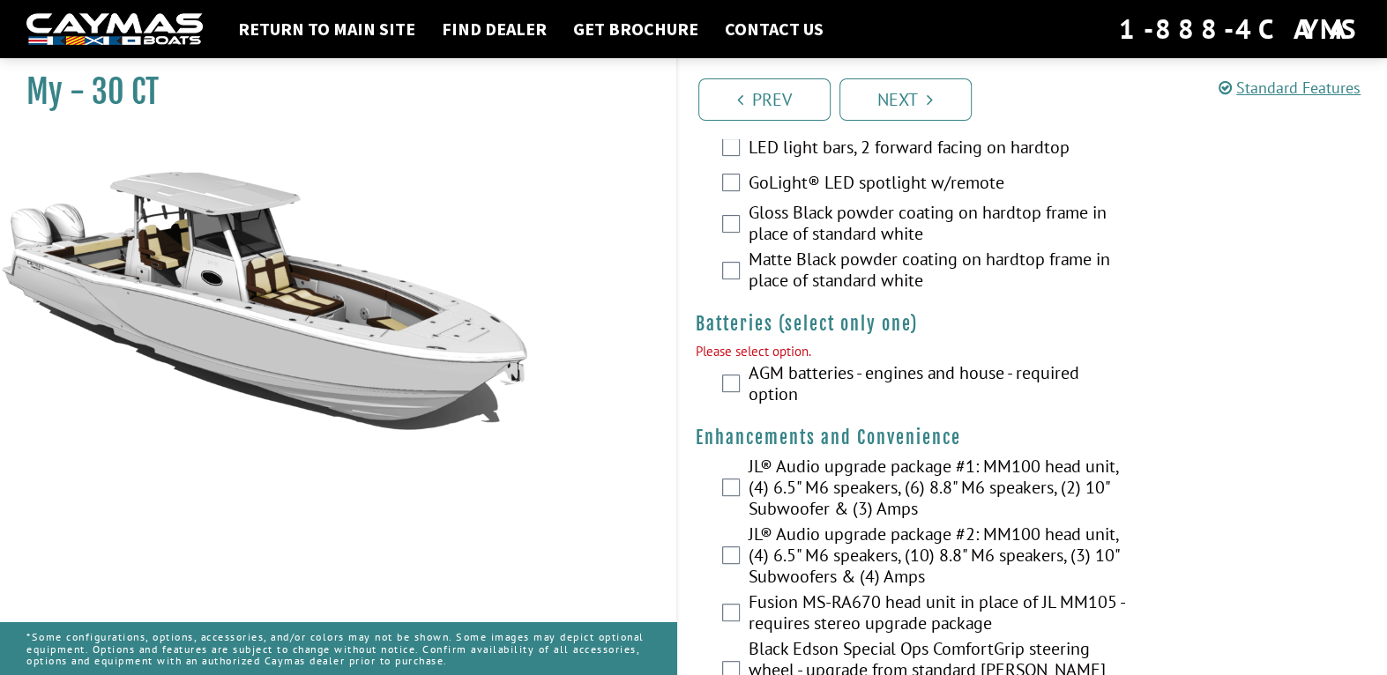
click at [733, 405] on div "AGM batteries - engines and house - required option" at bounding box center [1033, 385] width 710 height 47
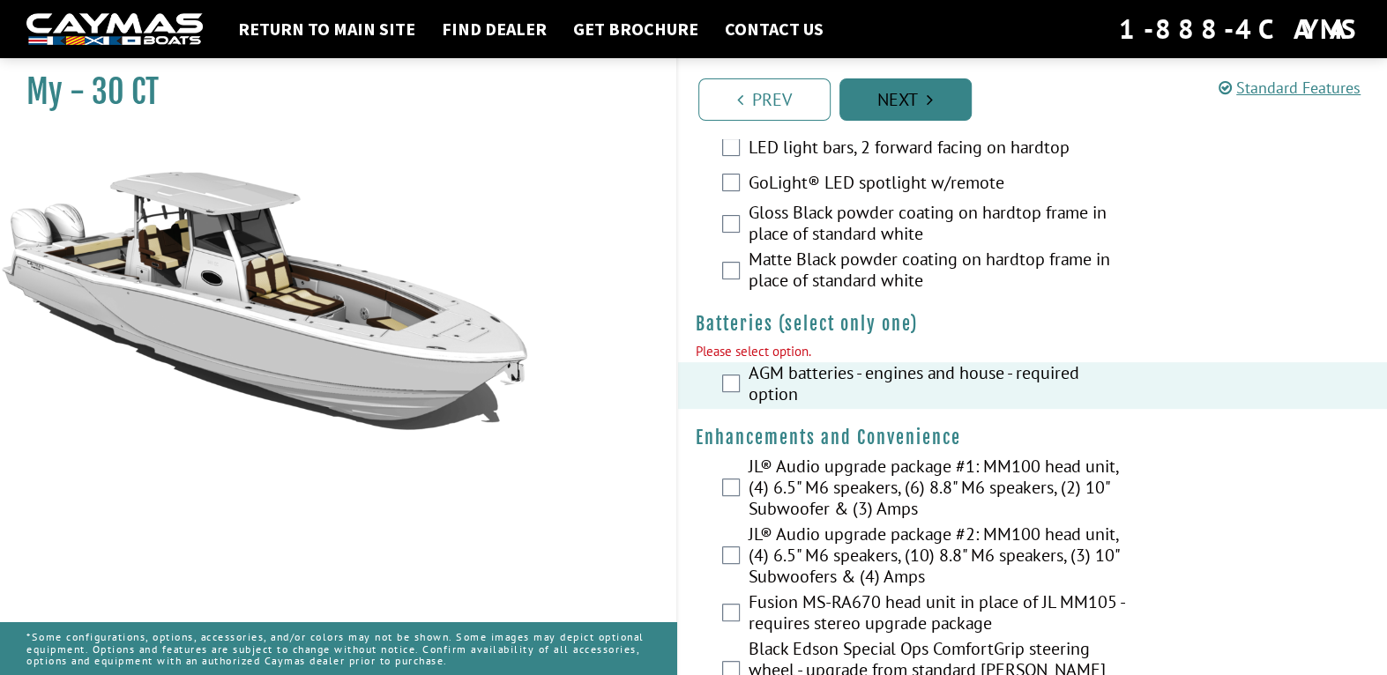
click at [940, 97] on link "Next" at bounding box center [905, 99] width 132 height 42
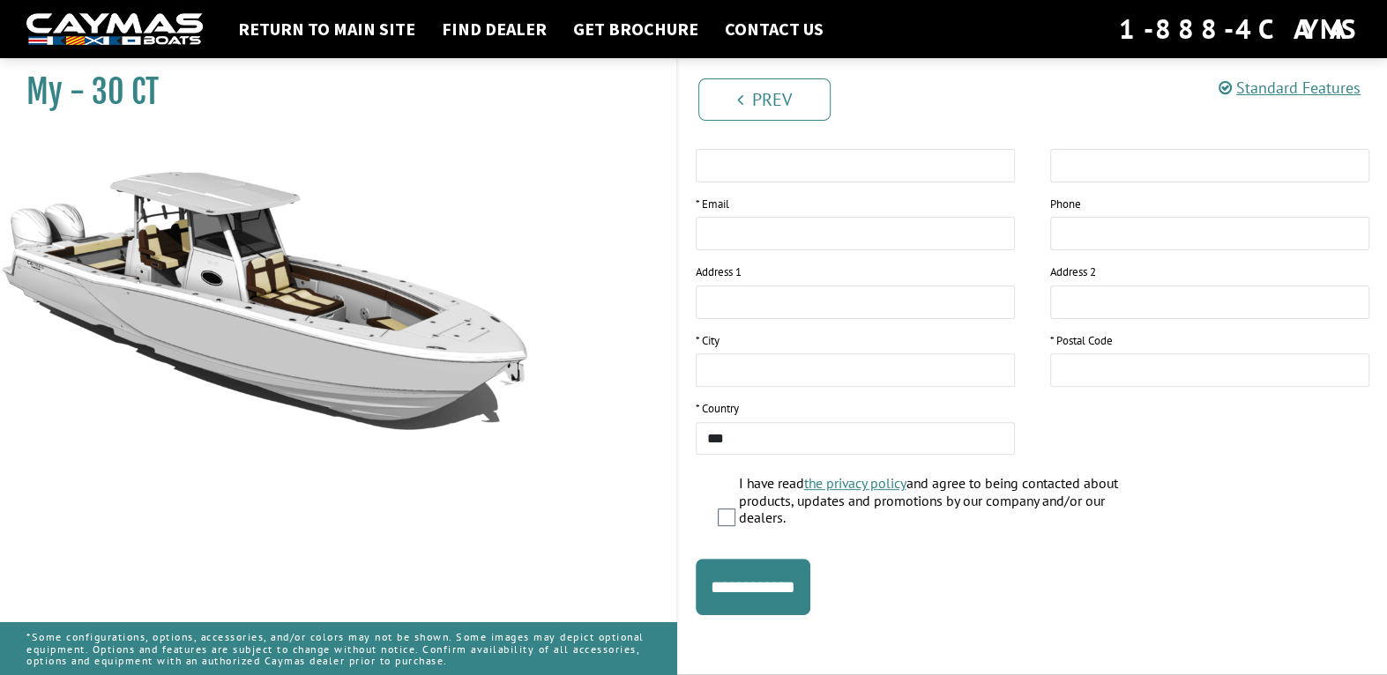
scroll to position [0, 0]
